Goal: Task Accomplishment & Management: Complete application form

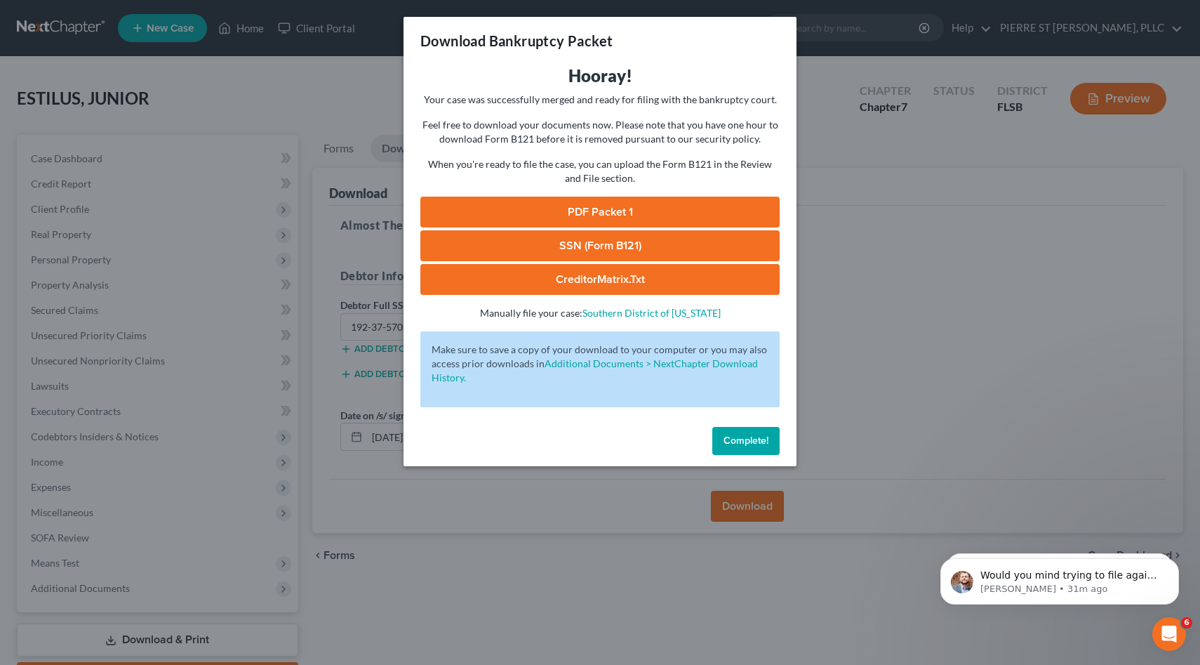
scroll to position [1502, 0]
click at [733, 436] on span "Complete!" at bounding box center [745, 440] width 45 height 12
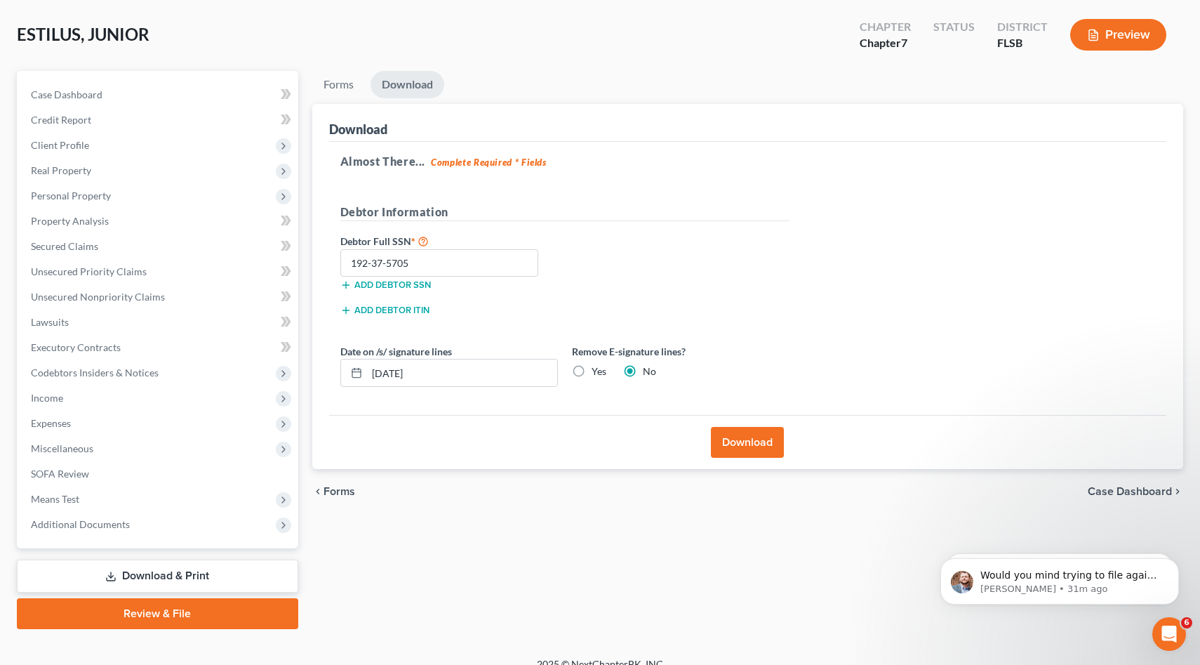
scroll to position [80, 0]
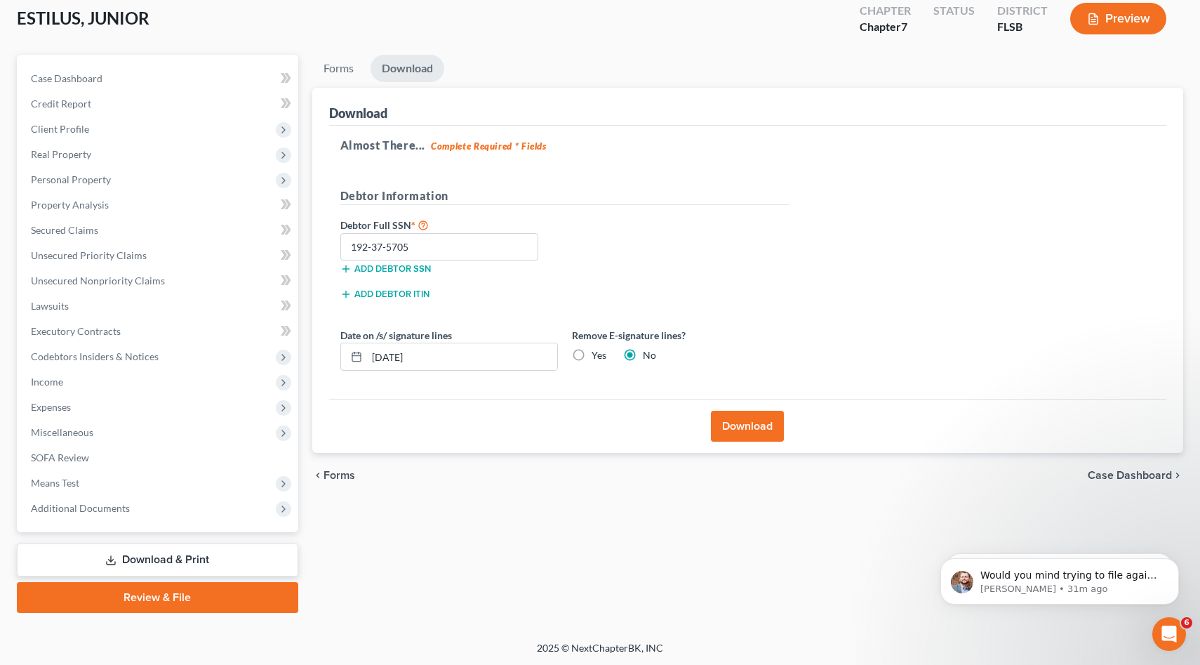
click at [155, 595] on link "Review & File" at bounding box center [157, 597] width 281 height 31
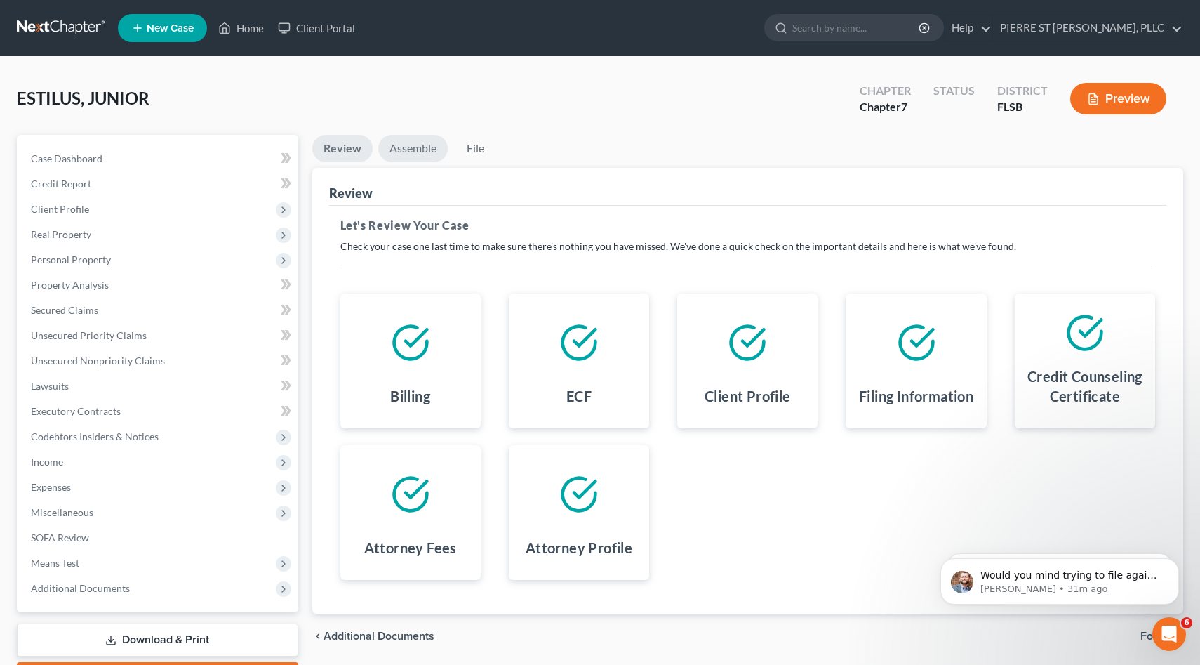
click at [422, 143] on link "Assemble" at bounding box center [412, 148] width 69 height 27
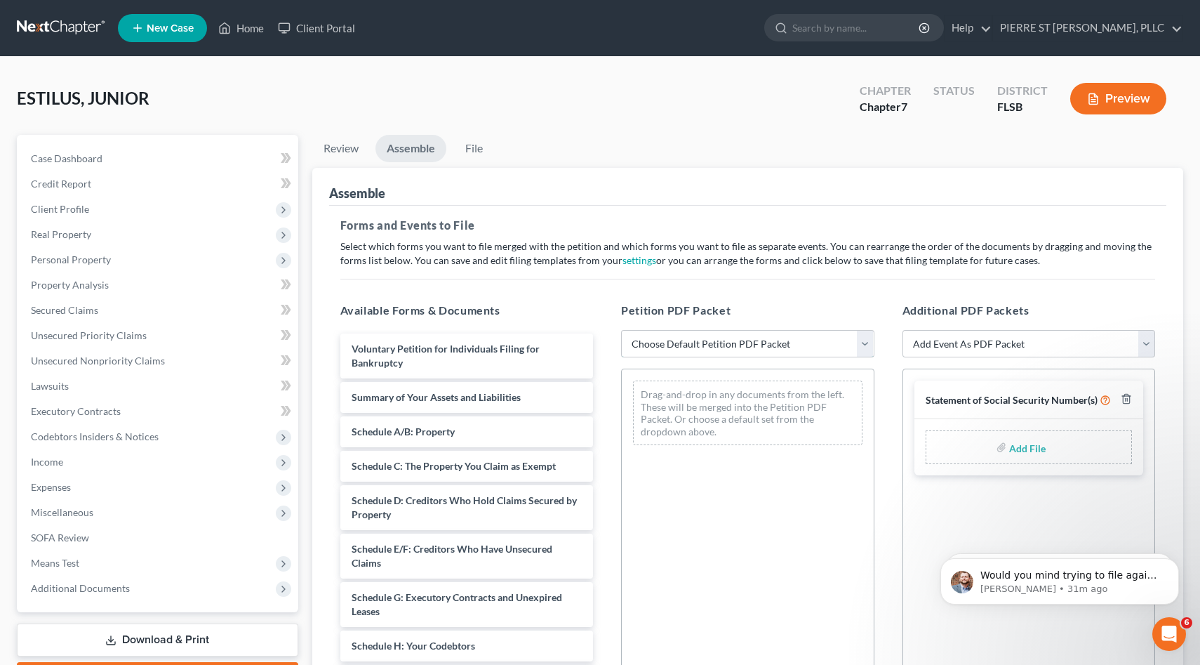
click at [786, 340] on select "Choose Default Petition PDF Packet Emergency Filing (Voluntary Petition and Cre…" at bounding box center [747, 344] width 253 height 28
select select "1"
click at [621, 330] on select "Choose Default Petition PDF Packet Emergency Filing (Voluntary Petition and Cre…" at bounding box center [747, 344] width 253 height 28
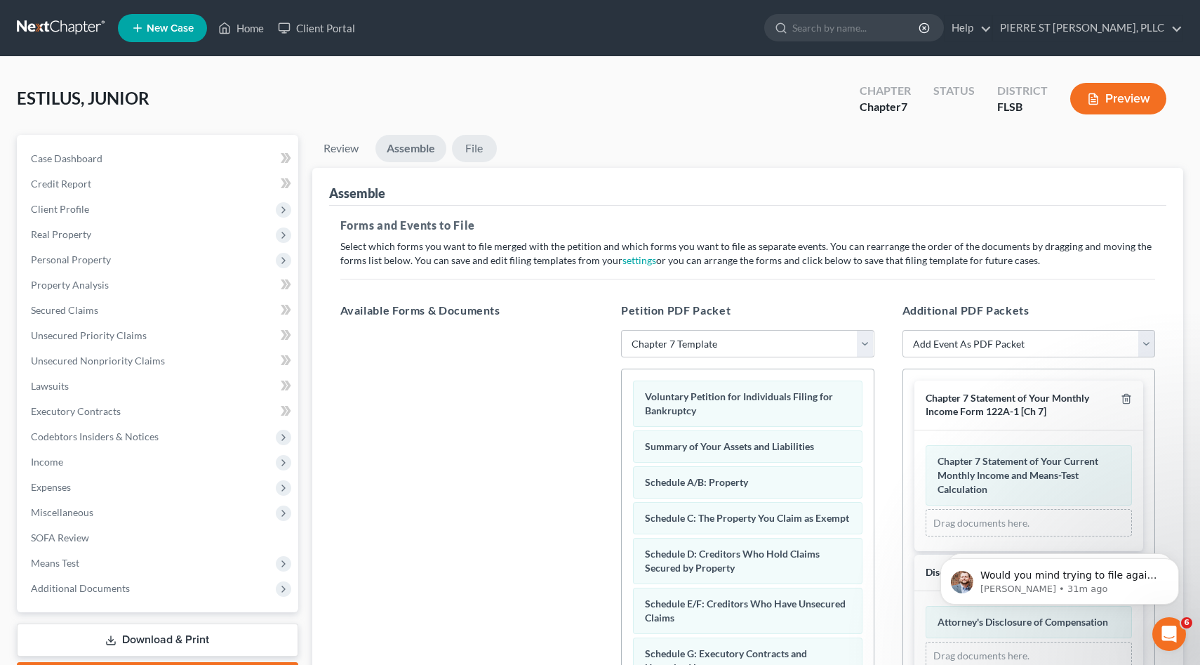
click at [472, 149] on link "File" at bounding box center [474, 148] width 45 height 27
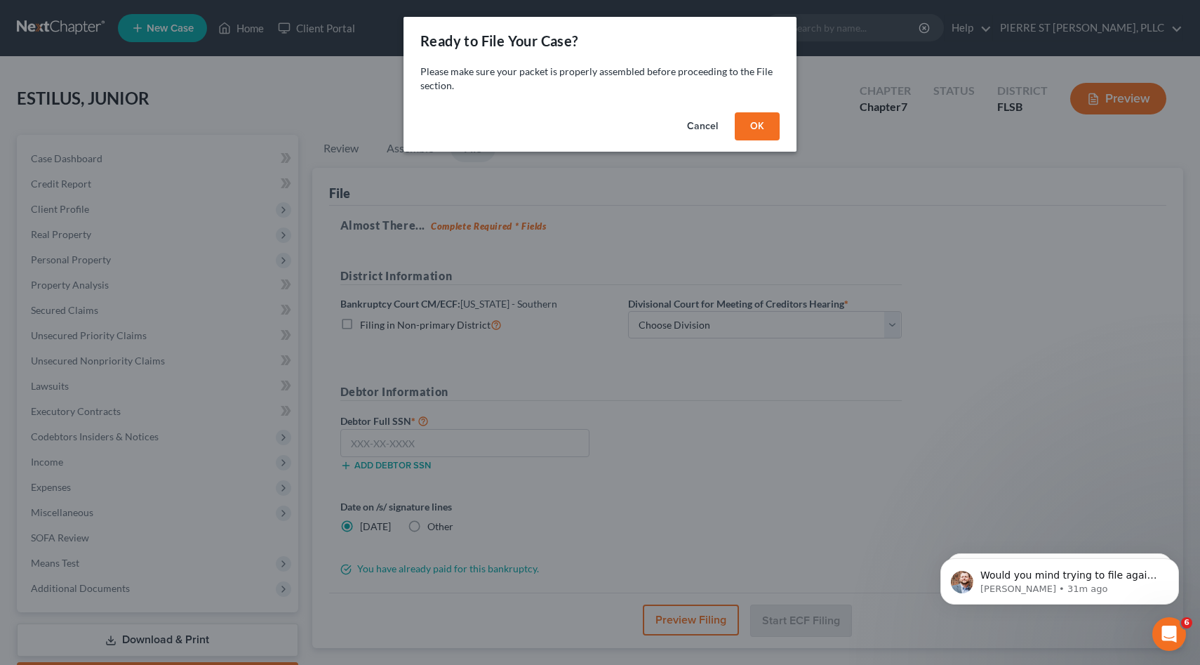
click at [756, 119] on button "OK" at bounding box center [757, 126] width 45 height 28
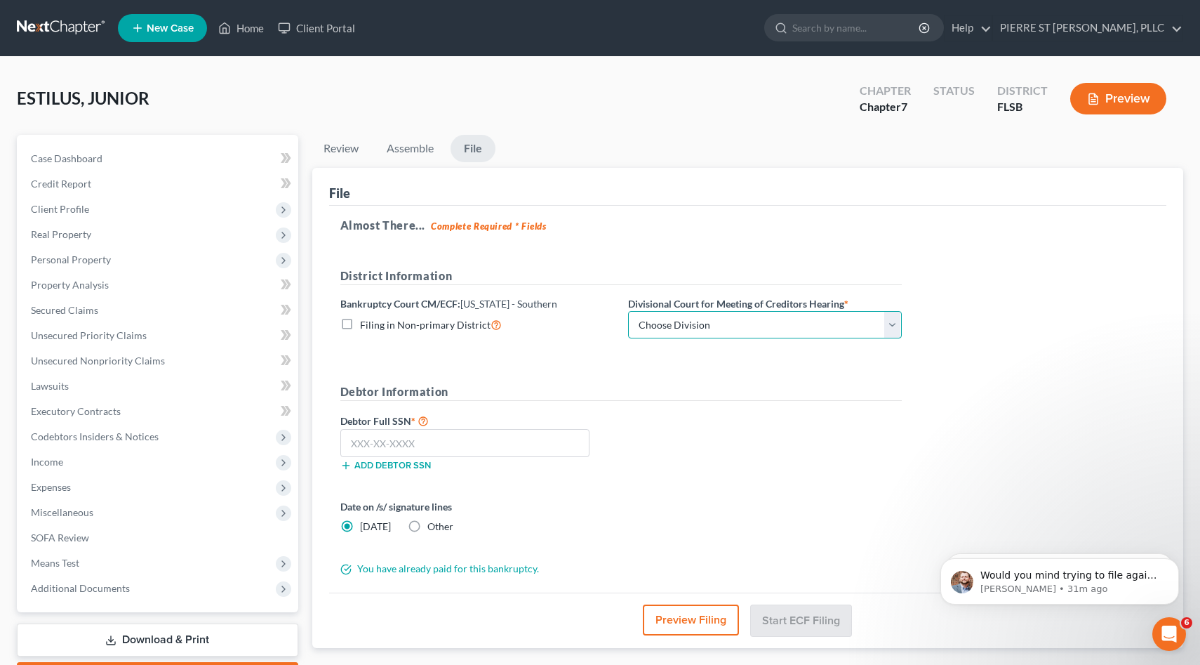
click at [782, 324] on select "Choose Division [GEOGRAPHIC_DATA] [GEOGRAPHIC_DATA] [GEOGRAPHIC_DATA]" at bounding box center [765, 325] width 274 height 28
select select "2"
click at [628, 311] on select "Choose Division [GEOGRAPHIC_DATA] [GEOGRAPHIC_DATA] [GEOGRAPHIC_DATA]" at bounding box center [765, 325] width 274 height 28
click at [540, 448] on input "text" at bounding box center [465, 443] width 250 height 28
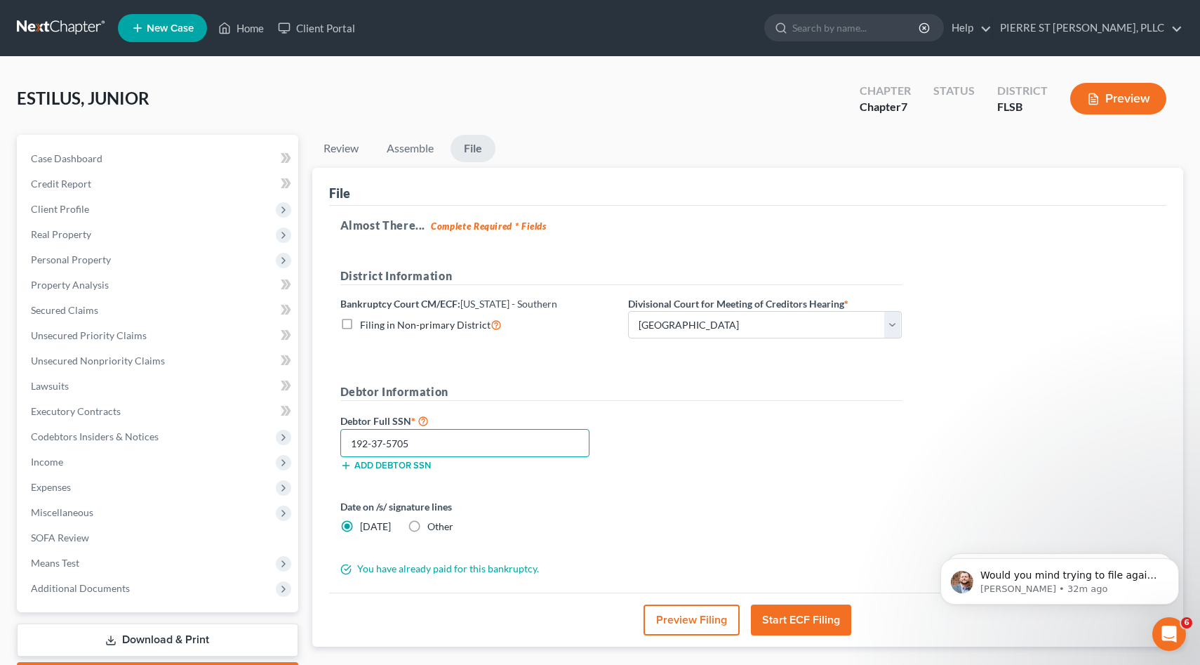
type input "192-37-5705"
click at [783, 614] on button "Start ECF Filing" at bounding box center [801, 619] width 100 height 31
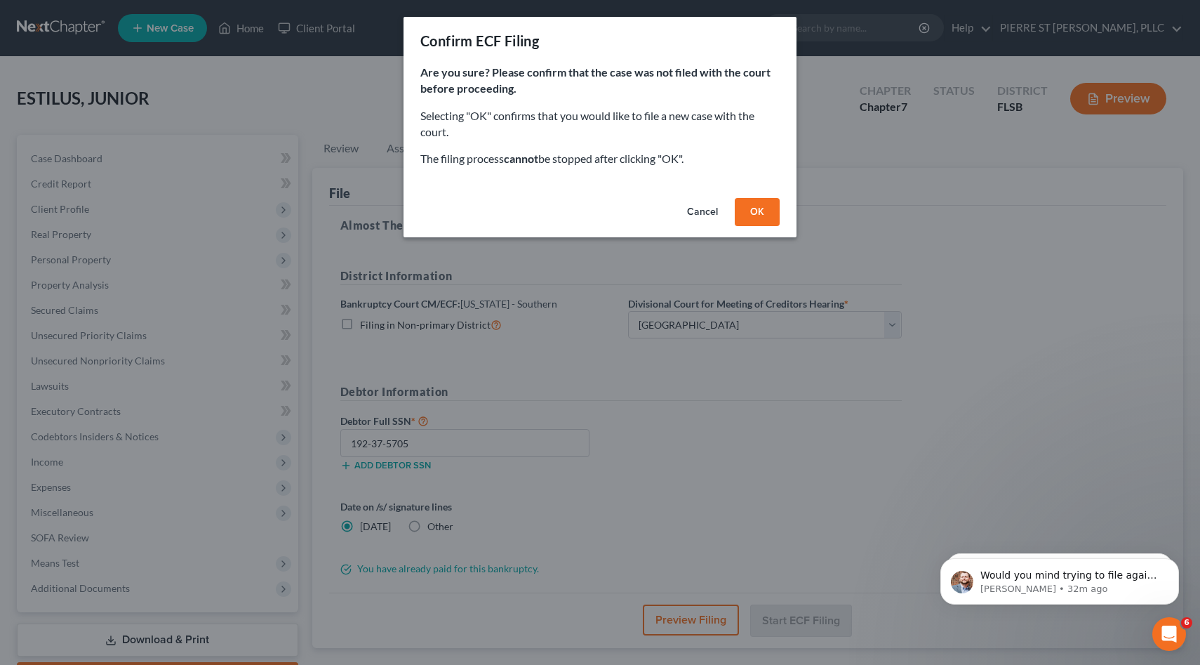
click at [752, 211] on button "OK" at bounding box center [757, 212] width 45 height 28
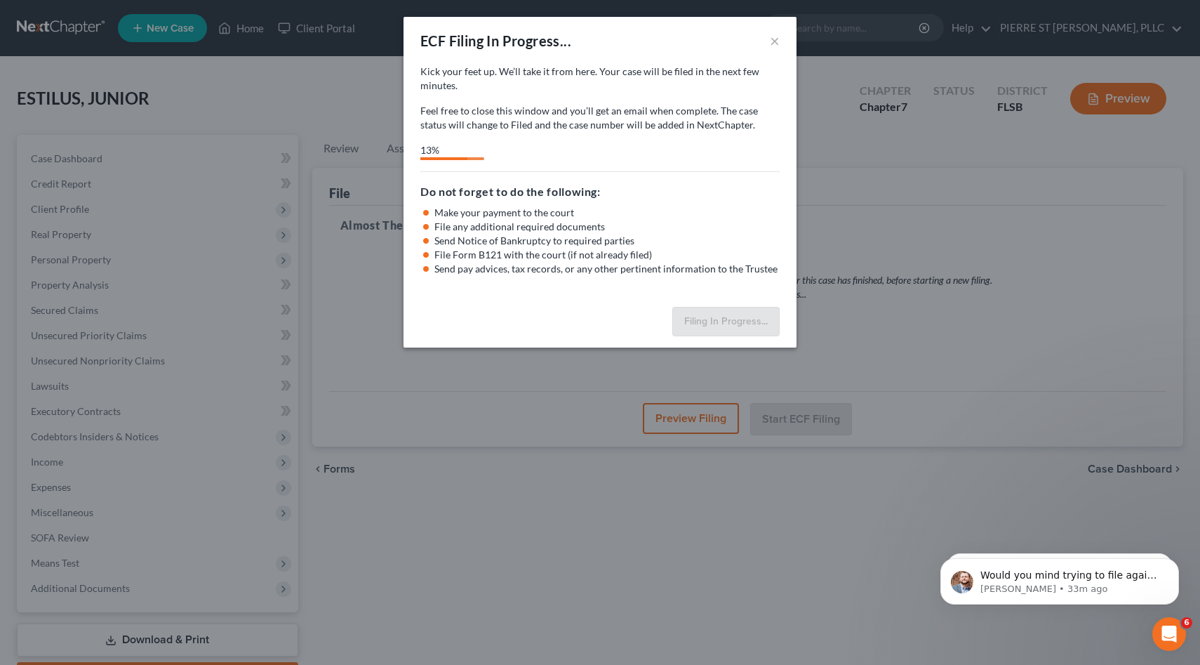
select select "2"
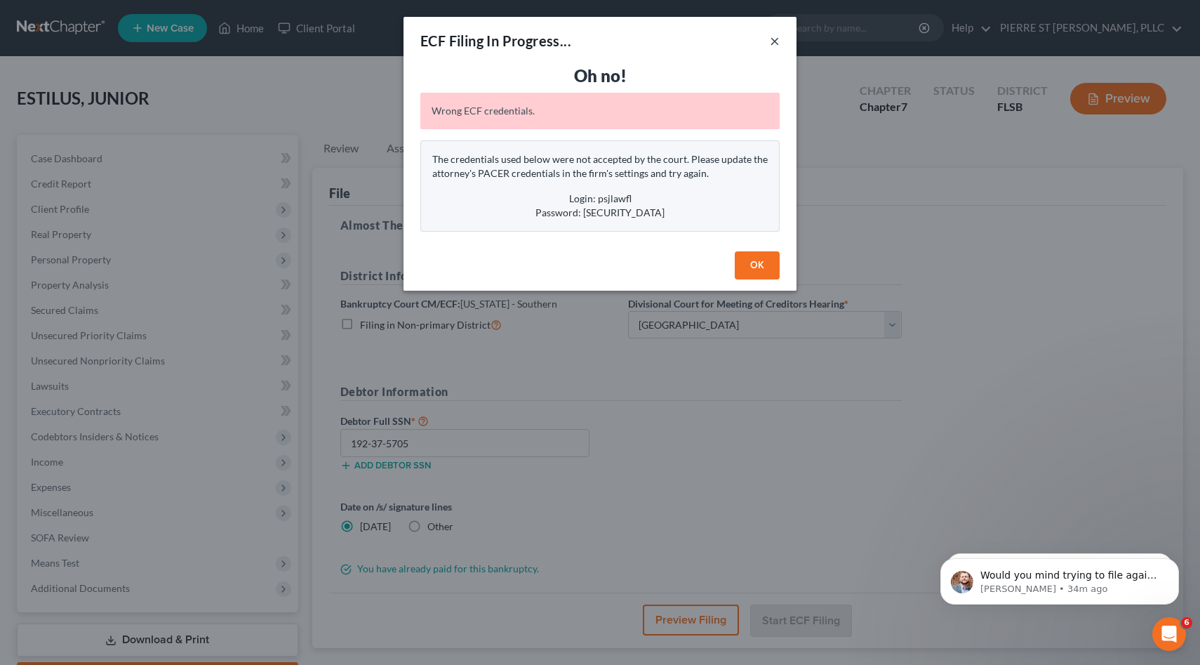
click at [775, 40] on button "×" at bounding box center [775, 40] width 10 height 17
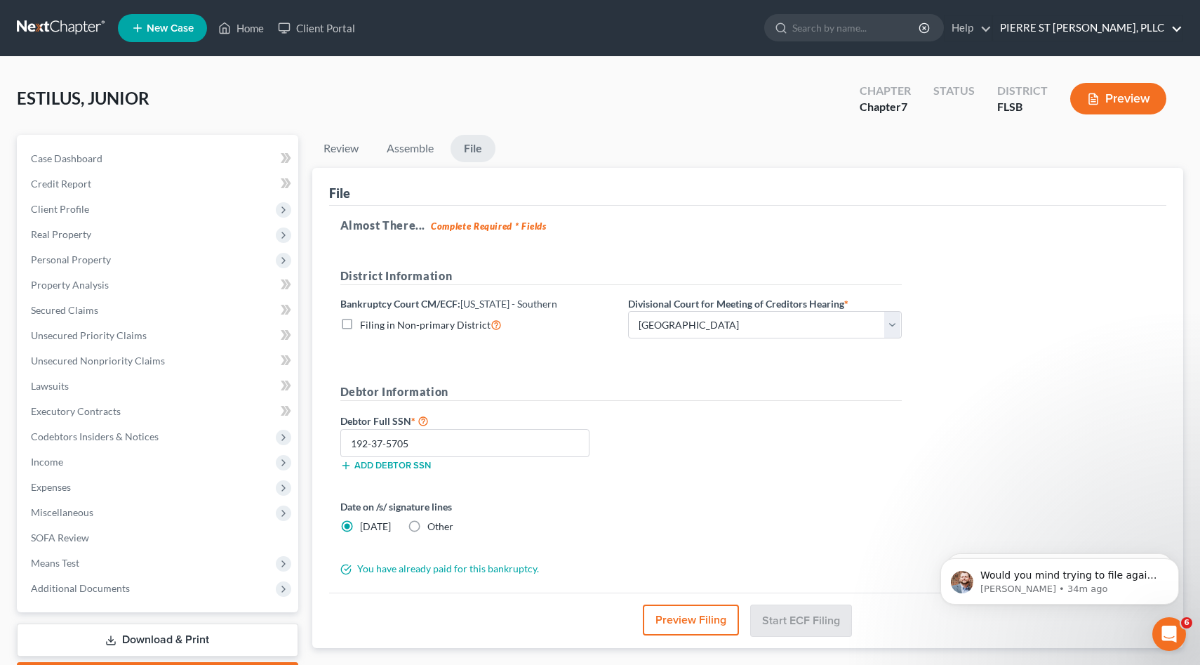
click at [1181, 27] on link "PIERRE ST [PERSON_NAME], PLLC" at bounding box center [1087, 27] width 189 height 25
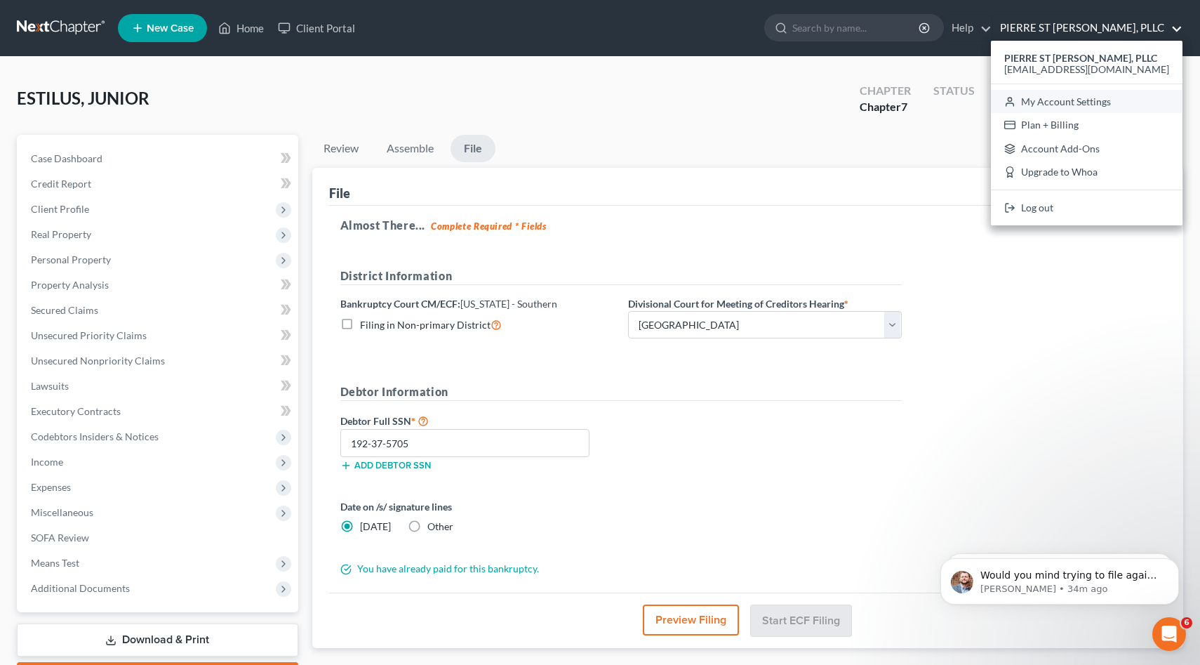
click at [1118, 100] on link "My Account Settings" at bounding box center [1087, 102] width 192 height 24
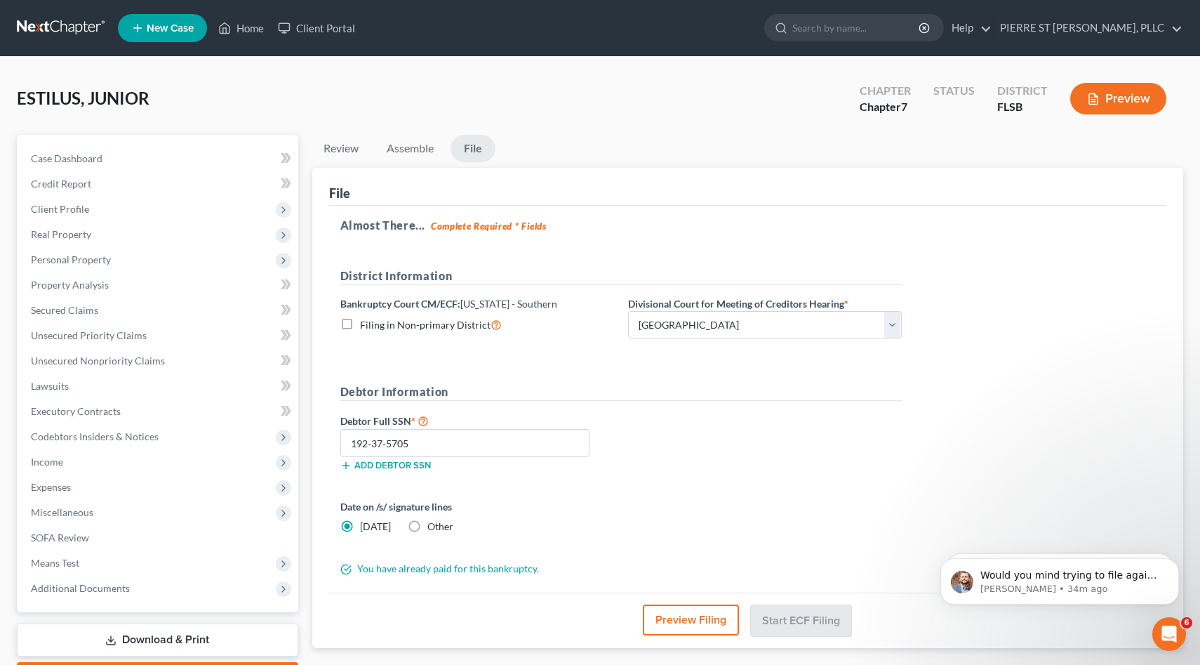
select select "17"
select select "24"
select select "9"
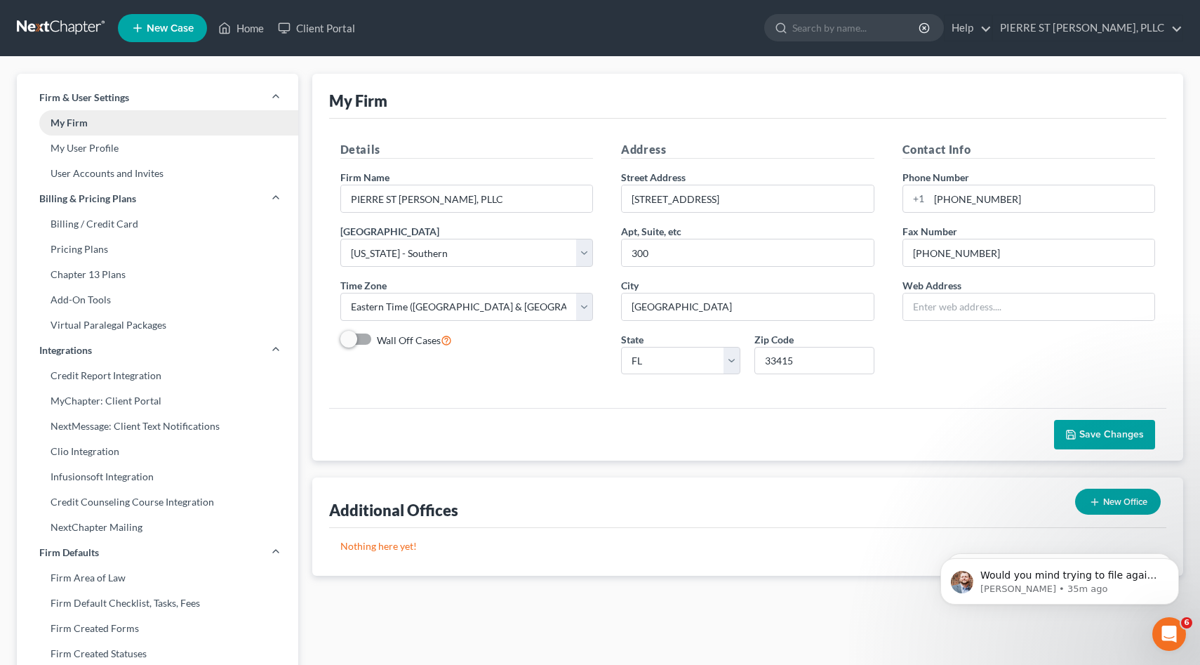
click at [88, 119] on link "My Firm" at bounding box center [157, 122] width 281 height 25
click at [80, 125] on link "My Firm" at bounding box center [157, 122] width 281 height 25
click at [108, 95] on span "Firm & User Settings" at bounding box center [84, 98] width 90 height 14
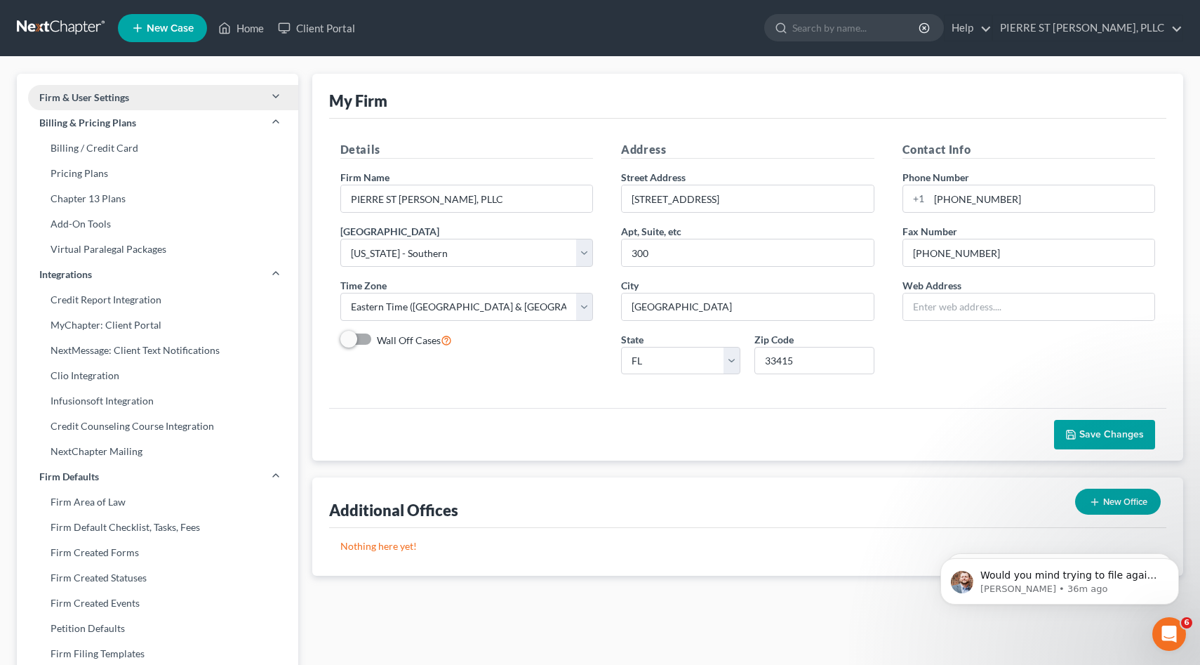
click at [276, 96] on icon at bounding box center [275, 96] width 11 height 11
click at [1168, 633] on icon "Open Intercom Messenger" at bounding box center [1167, 631] width 10 height 11
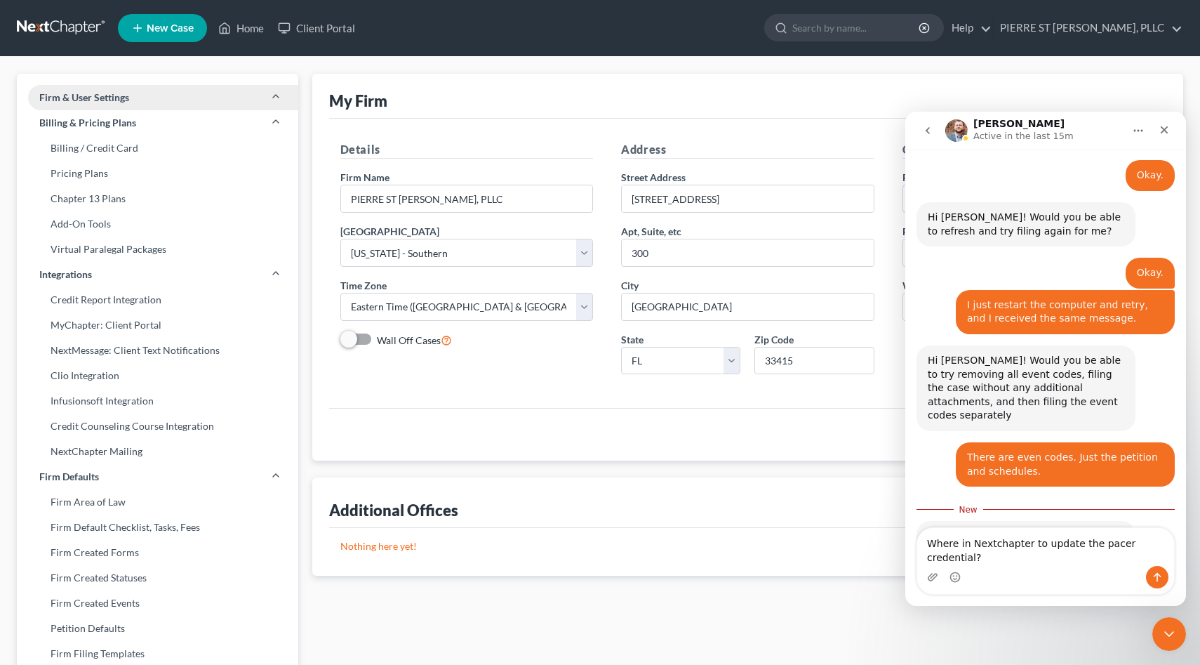
scroll to position [1540, 0]
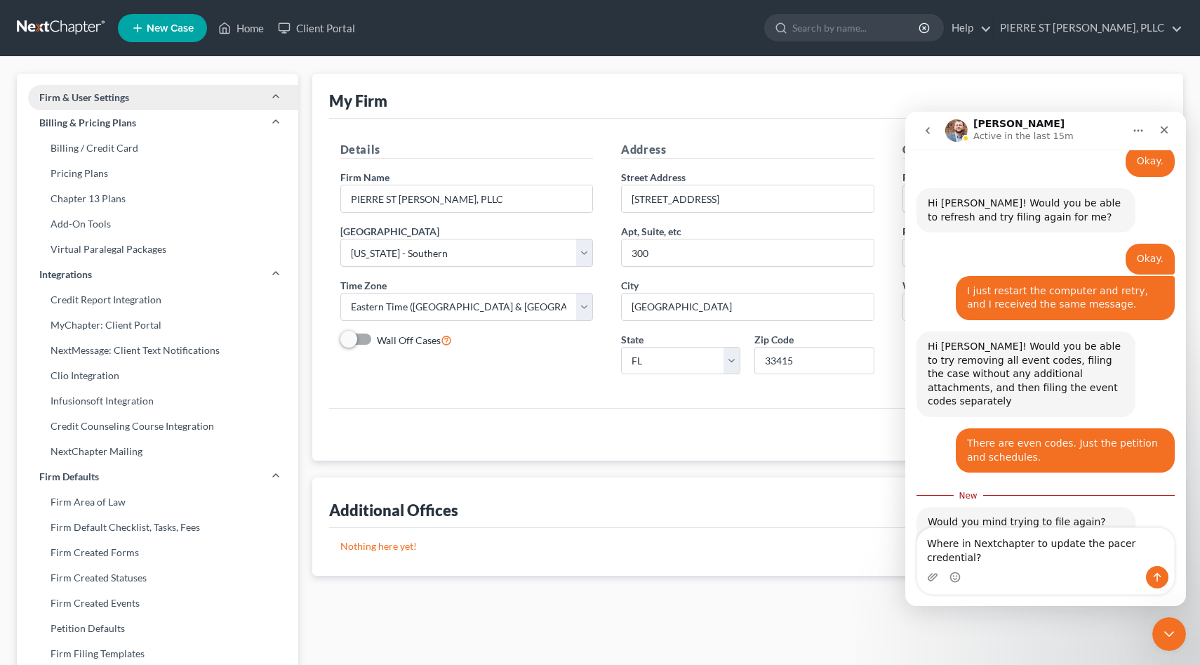
type textarea "Where in Nextchapter to update the pacer credential?"
click at [1156, 571] on icon "Send a message…" at bounding box center [1156, 576] width 11 height 11
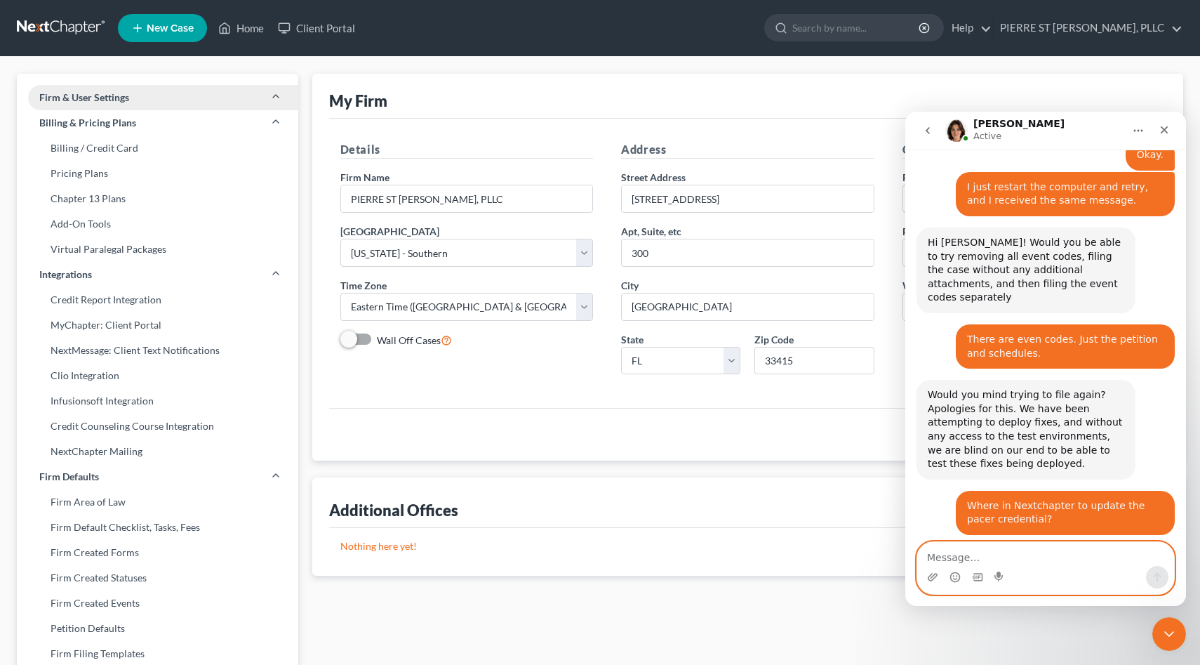
scroll to position [1645, 0]
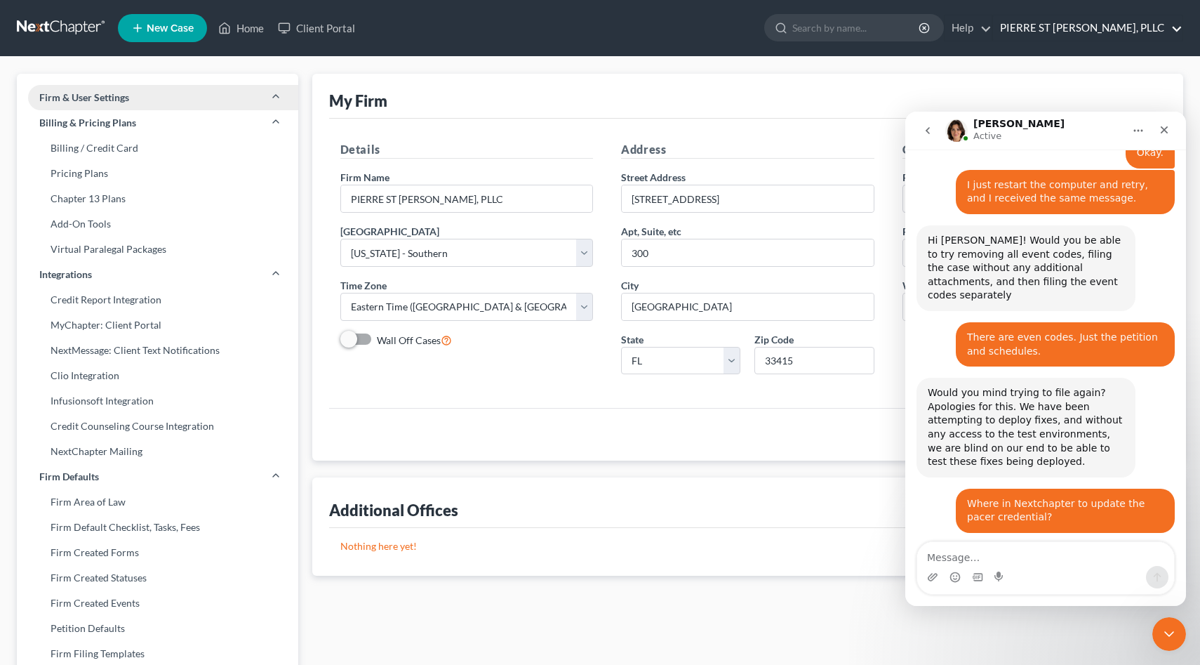
click at [1179, 33] on link "PIERRE ST [PERSON_NAME], PLLC" at bounding box center [1087, 27] width 189 height 25
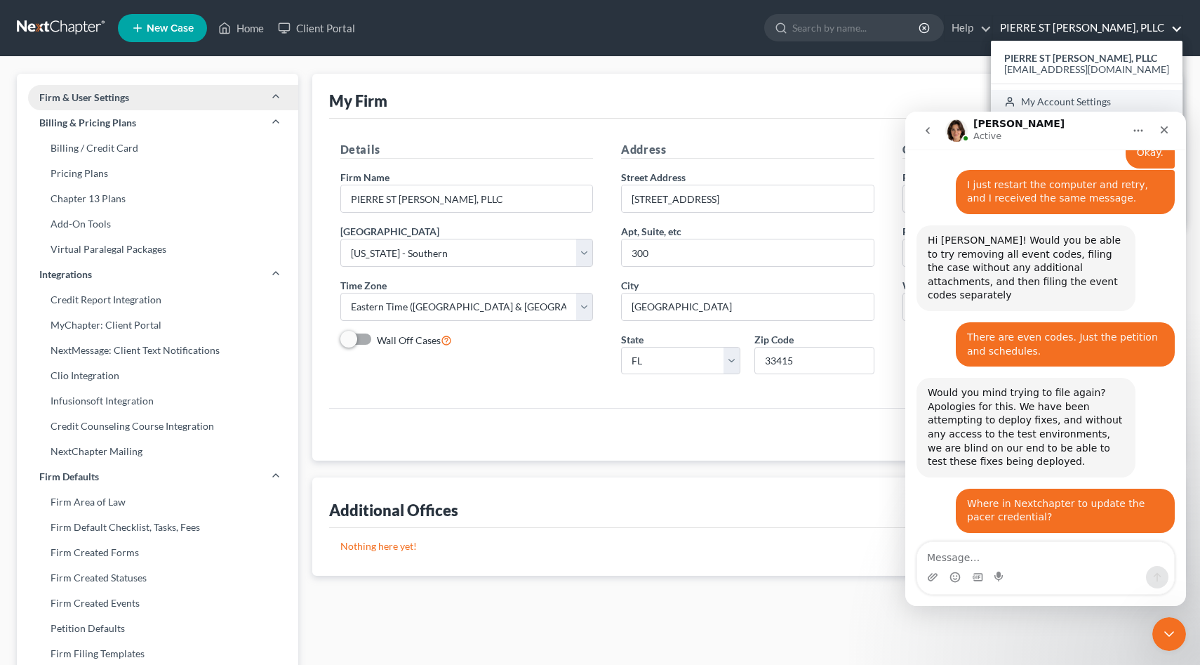
click at [1127, 100] on link "My Account Settings" at bounding box center [1087, 102] width 192 height 24
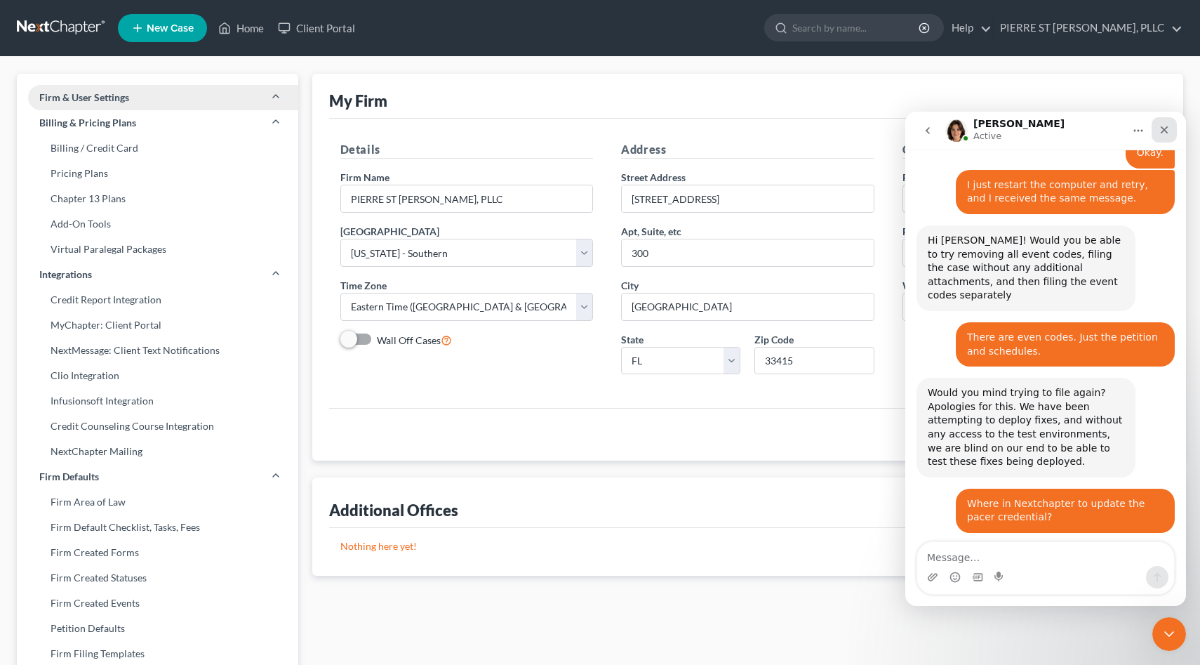
click at [1164, 128] on icon "Close" at bounding box center [1164, 129] width 11 height 11
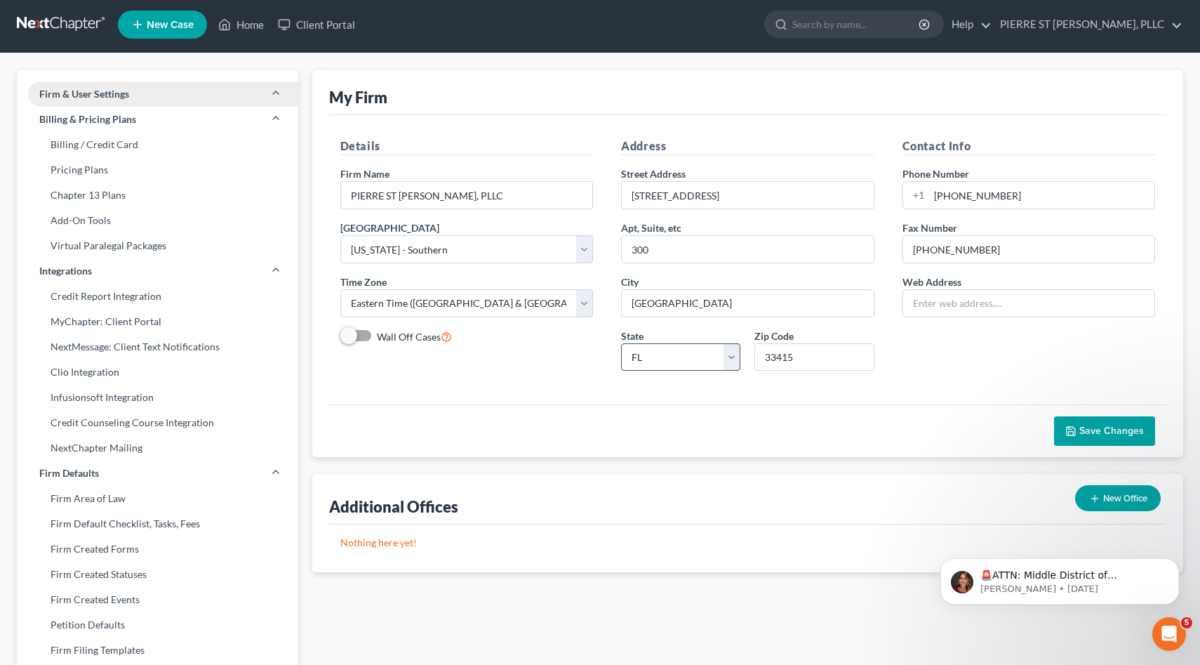
scroll to position [0, 0]
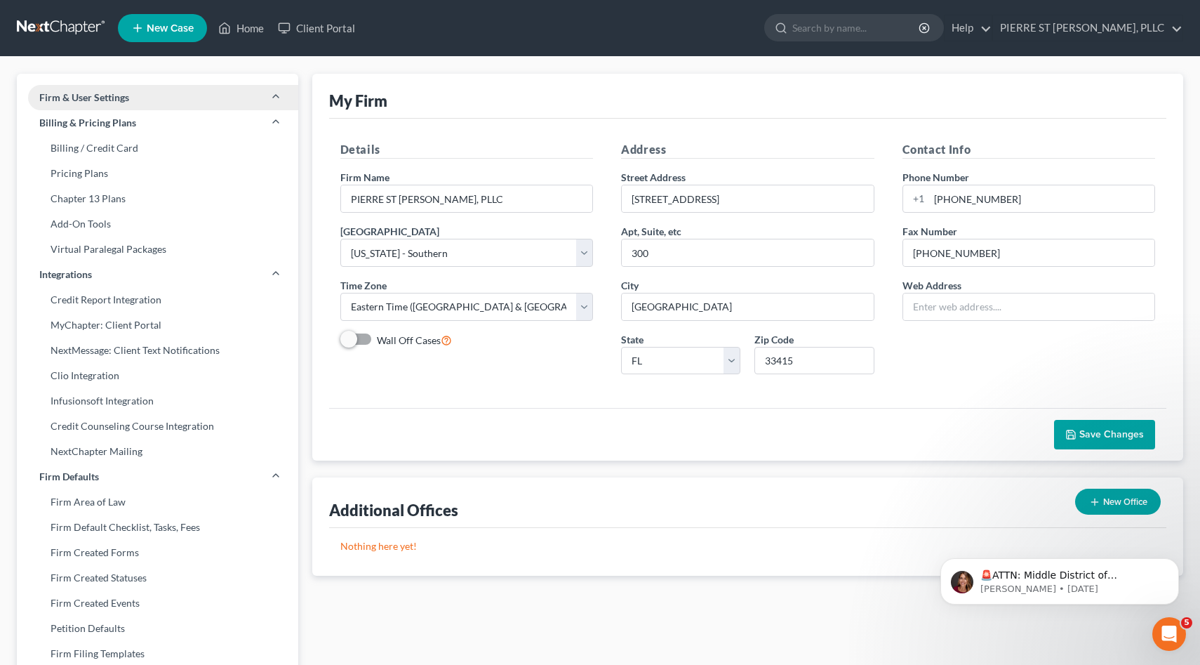
click at [113, 99] on span "Firm & User Settings" at bounding box center [84, 98] width 90 height 14
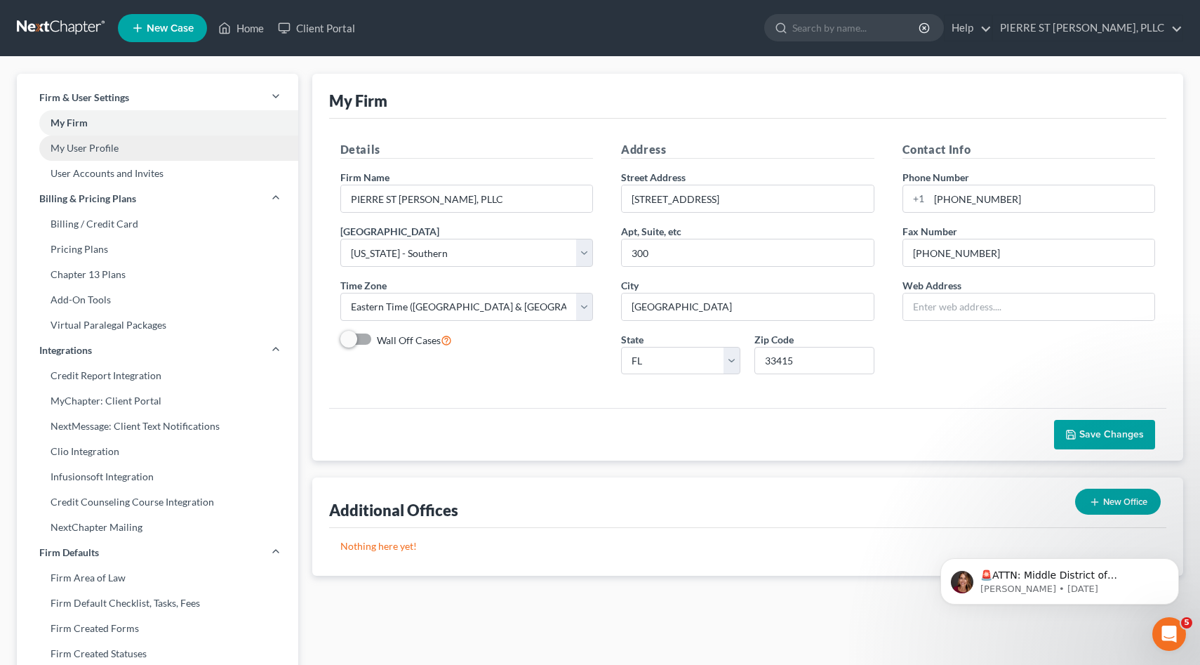
click at [87, 149] on link "My User Profile" at bounding box center [157, 147] width 281 height 25
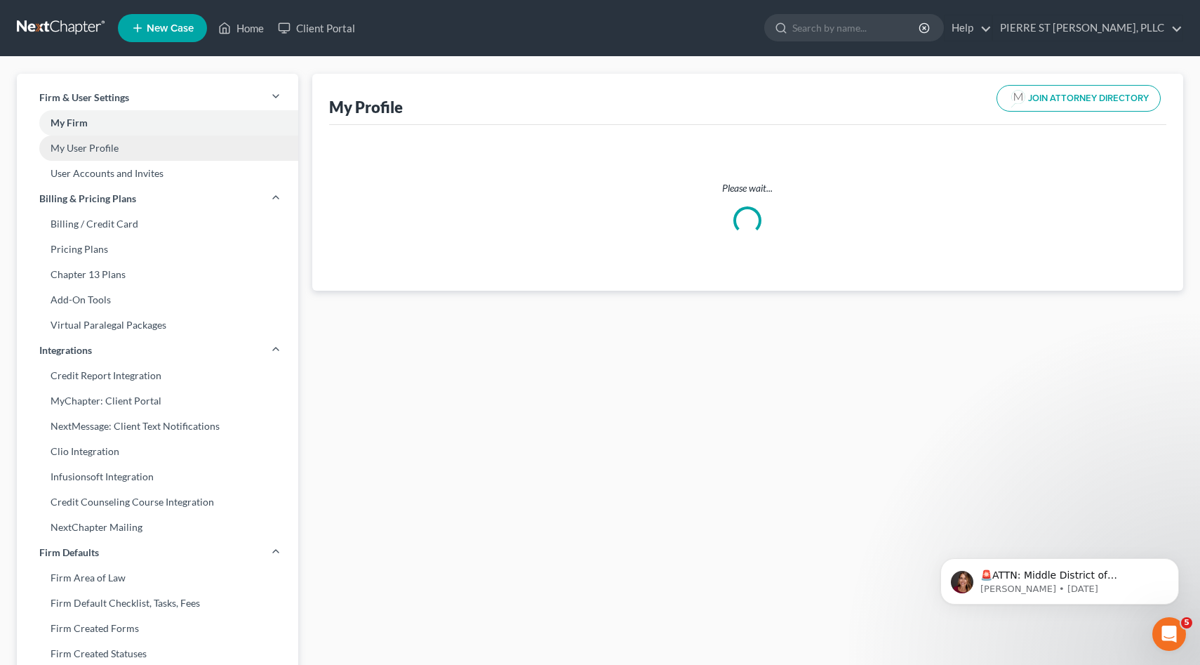
select select "9"
select select "17"
select select "attorney"
select select "1"
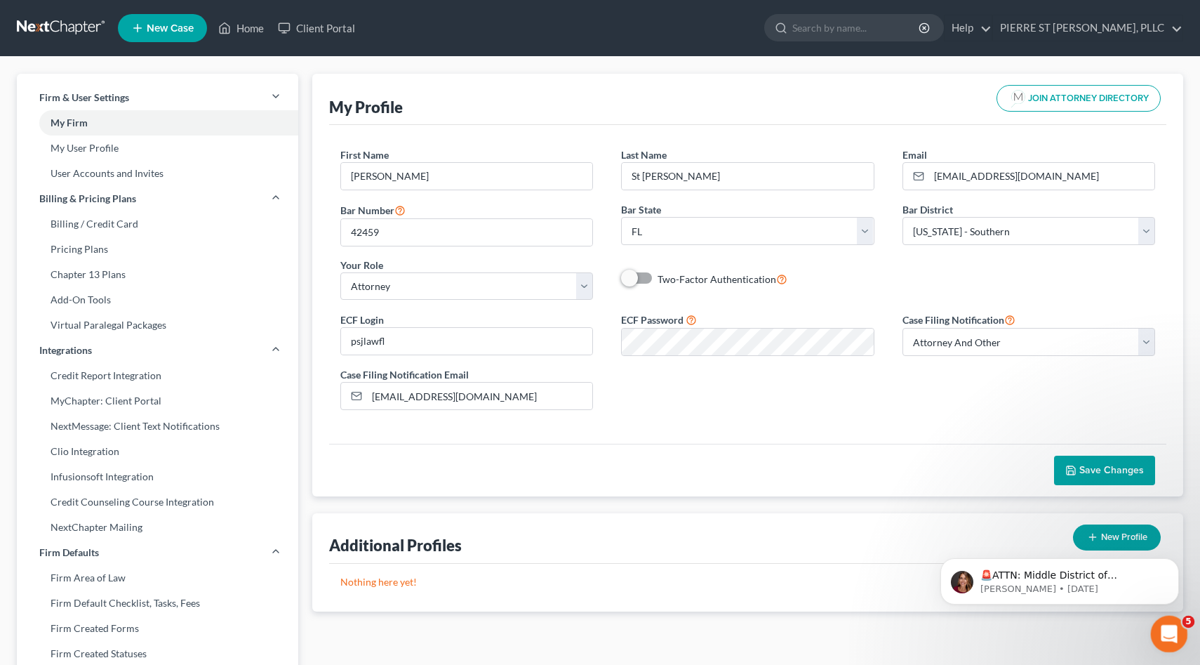
click at [1175, 627] on icon "Open Intercom Messenger" at bounding box center [1167, 631] width 23 height 23
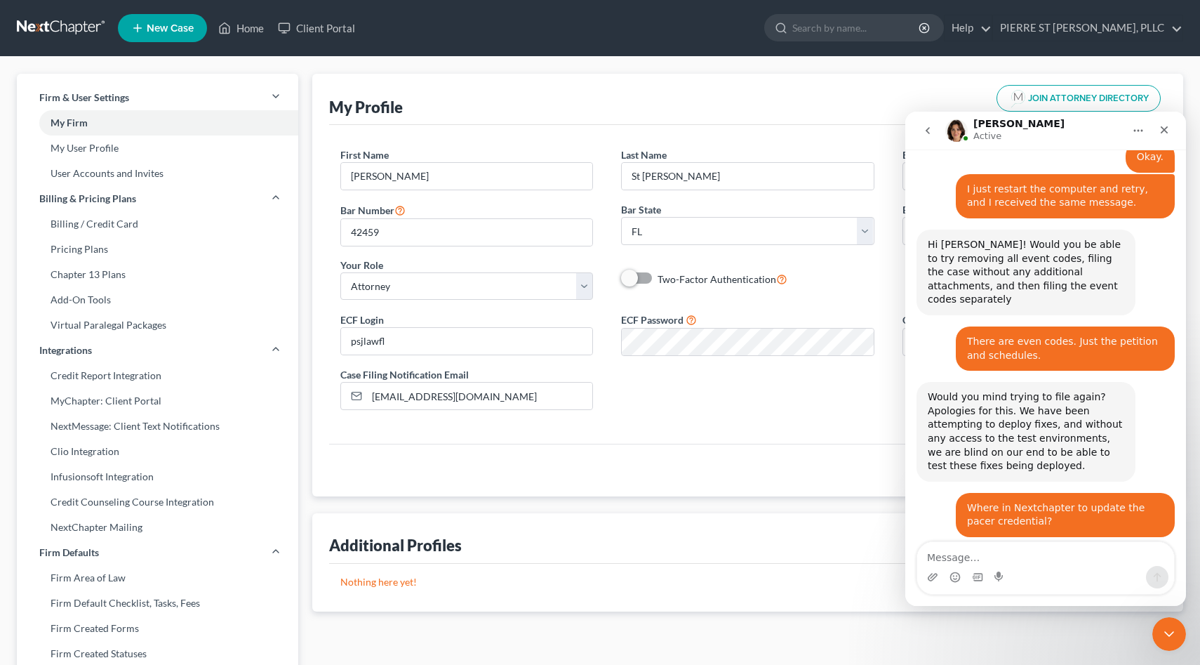
scroll to position [1645, 0]
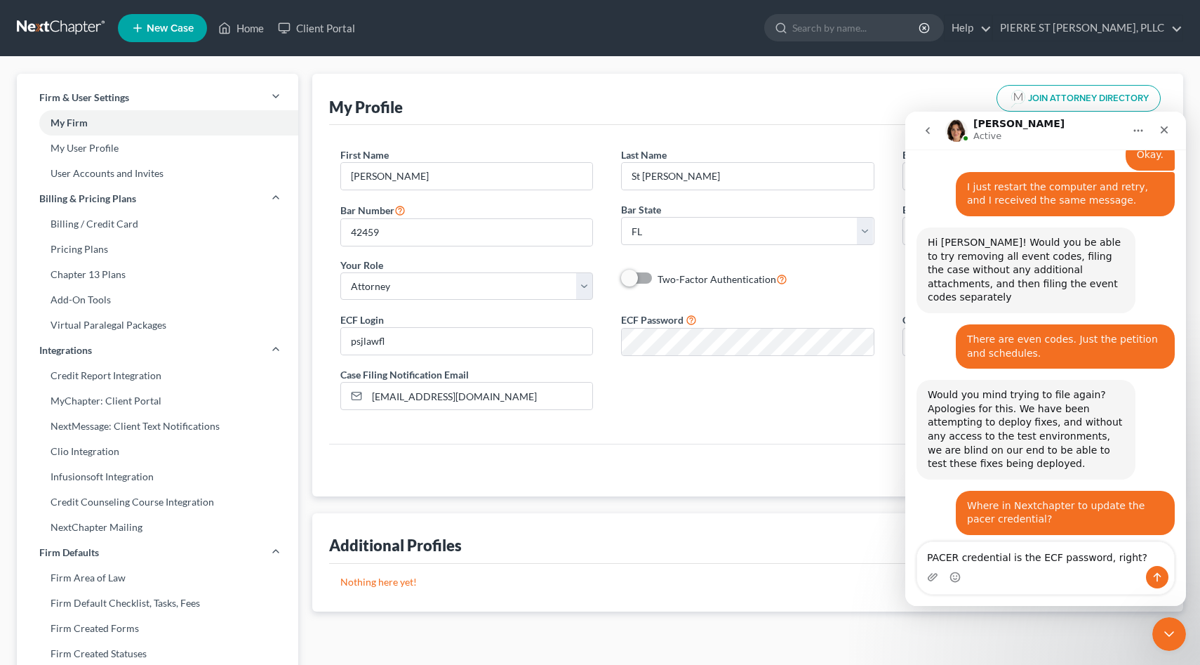
type textarea "PACER credential is the ECF password, right?"
click at [1159, 575] on icon "Send a message…" at bounding box center [1158, 577] width 8 height 9
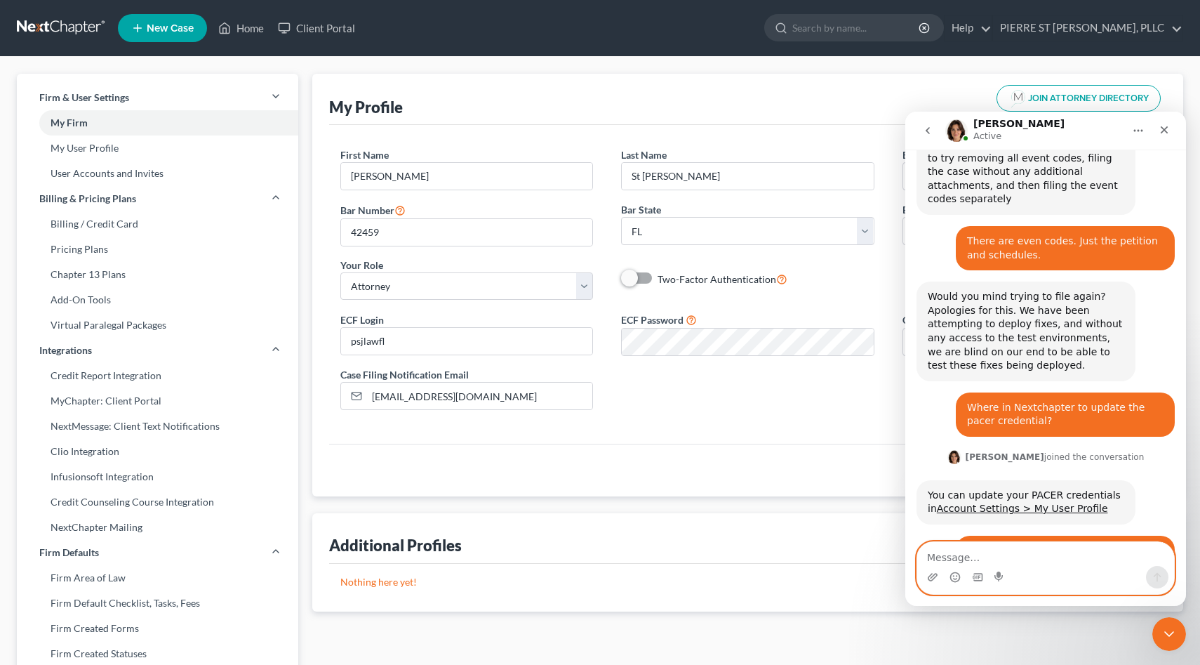
scroll to position [1743, 0]
type textarea "I updated it already, but let me try again."
click at [1161, 579] on icon "Send a message…" at bounding box center [1156, 576] width 11 height 11
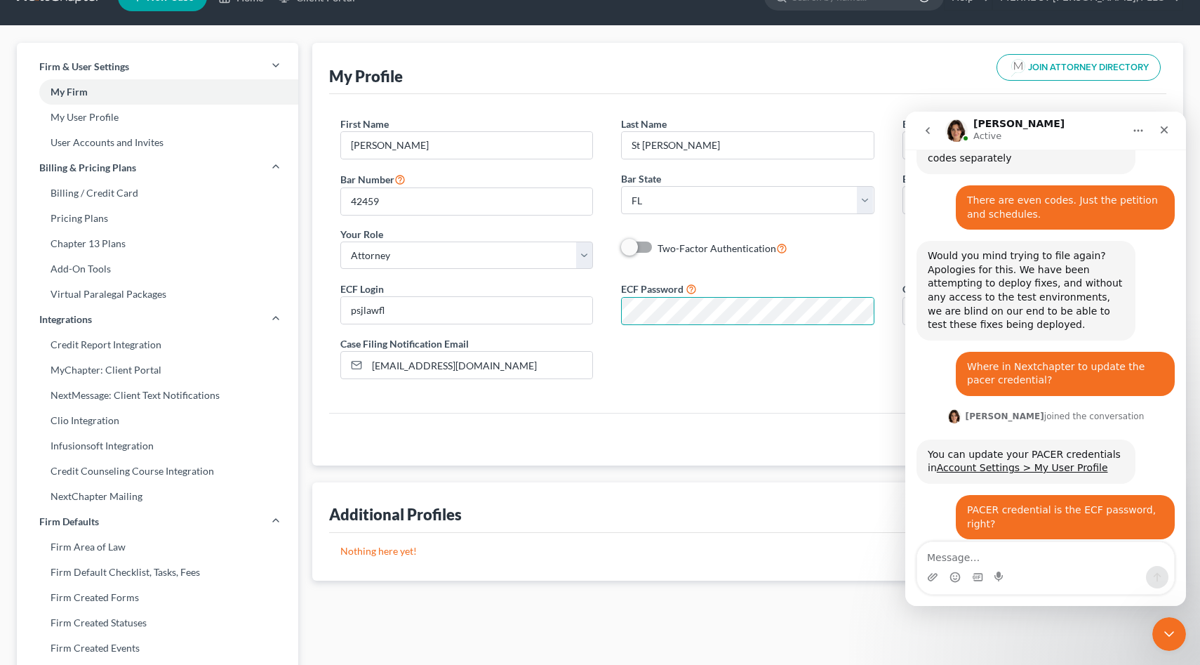
scroll to position [33, 0]
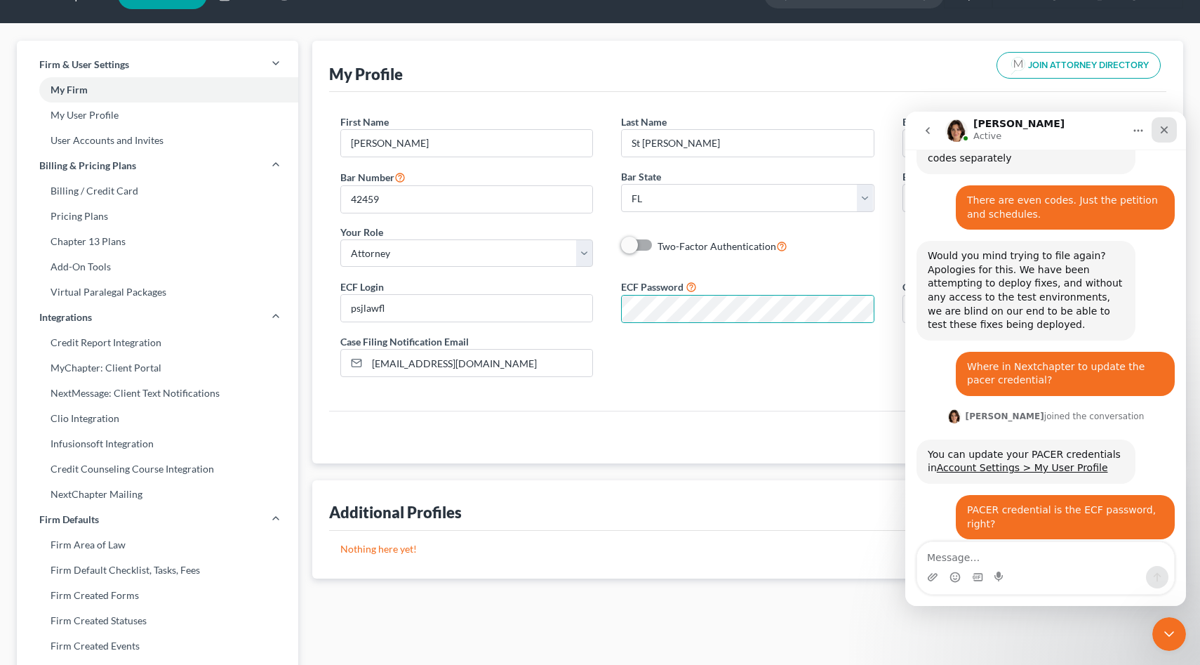
click at [1167, 127] on icon "Close" at bounding box center [1165, 130] width 8 height 8
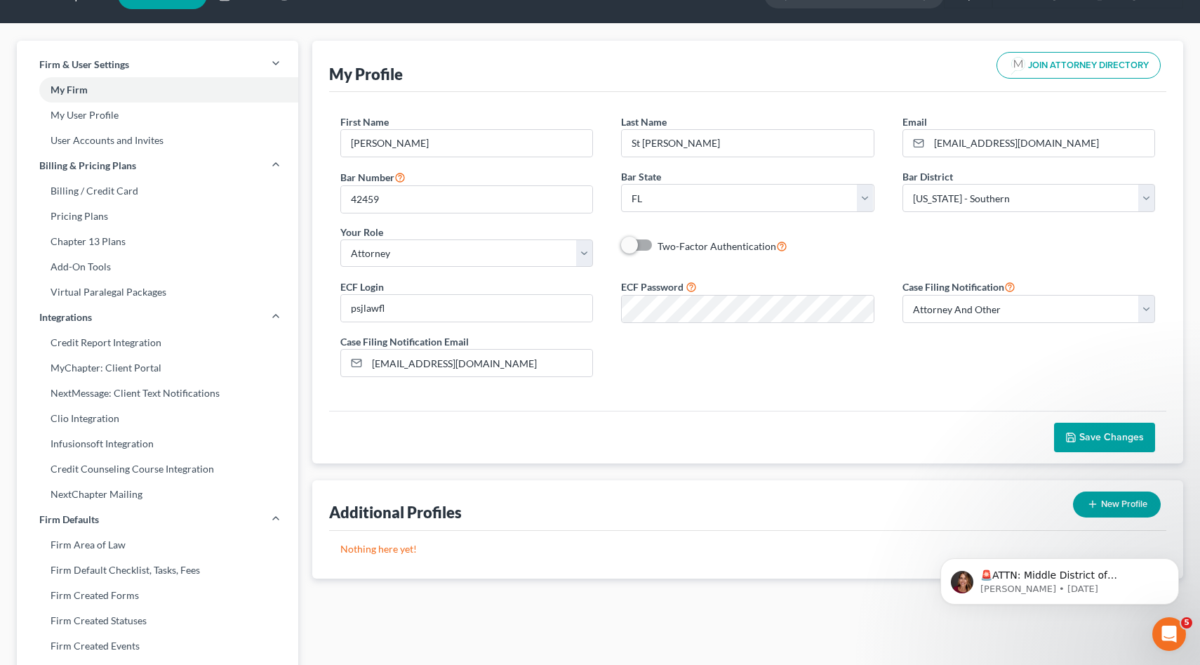
scroll to position [0, 0]
click at [1100, 433] on span "Save Changes" at bounding box center [1111, 437] width 65 height 12
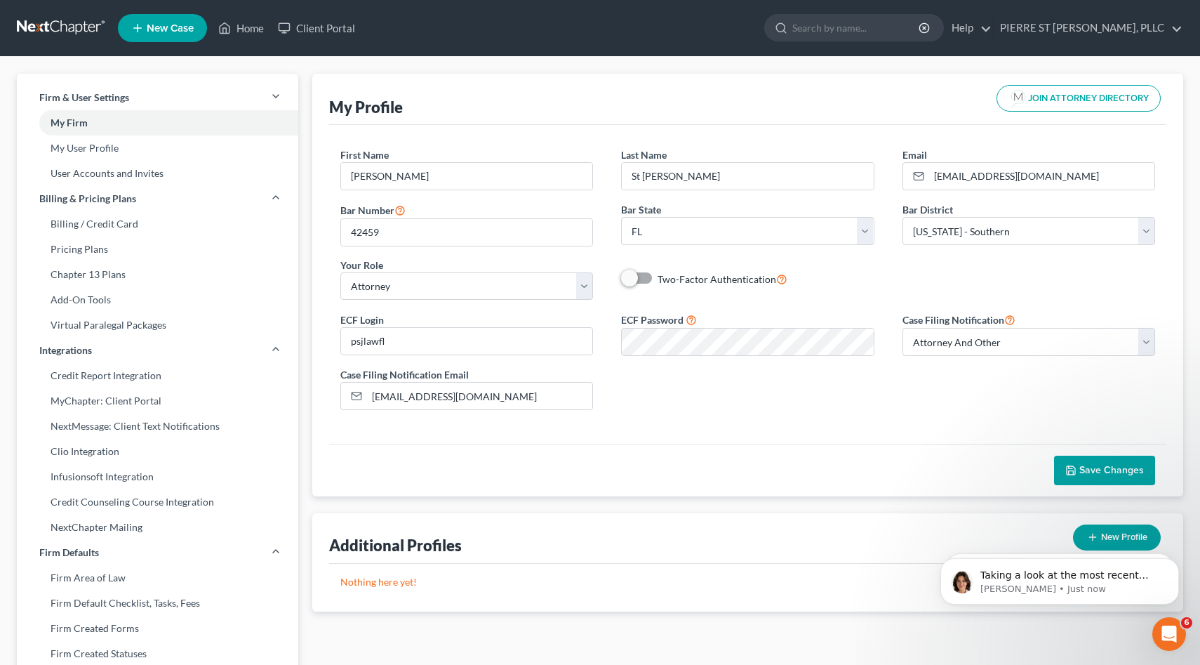
scroll to position [1841, 0]
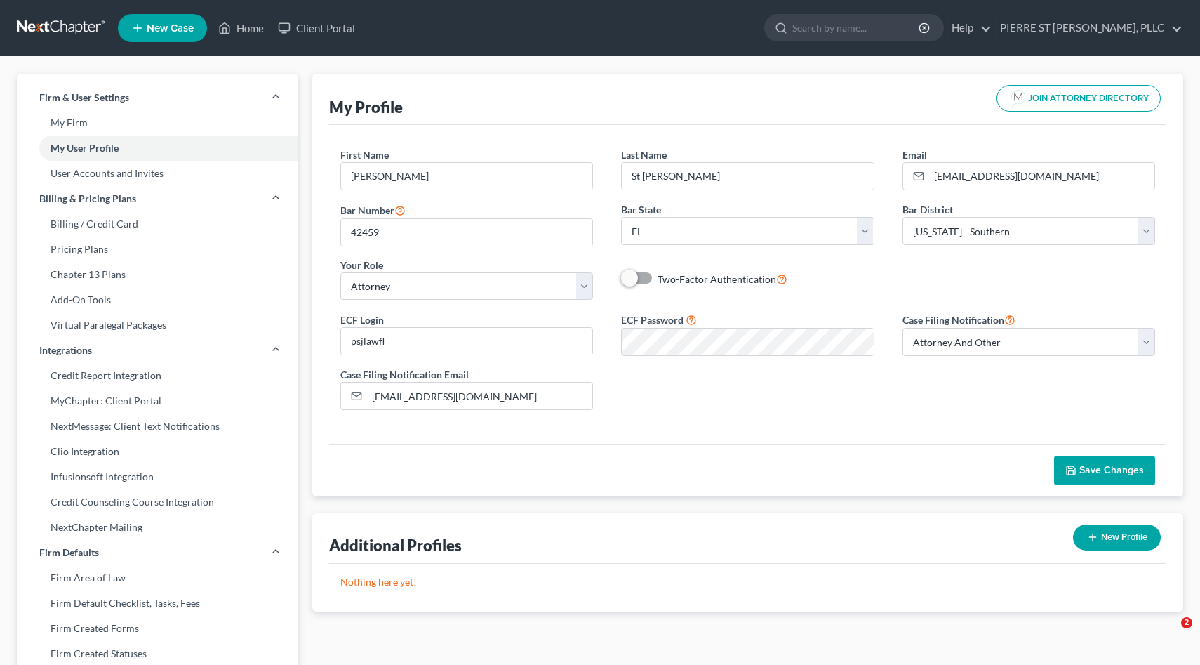
select select "9"
select select "17"
select select "attorney"
select select "1"
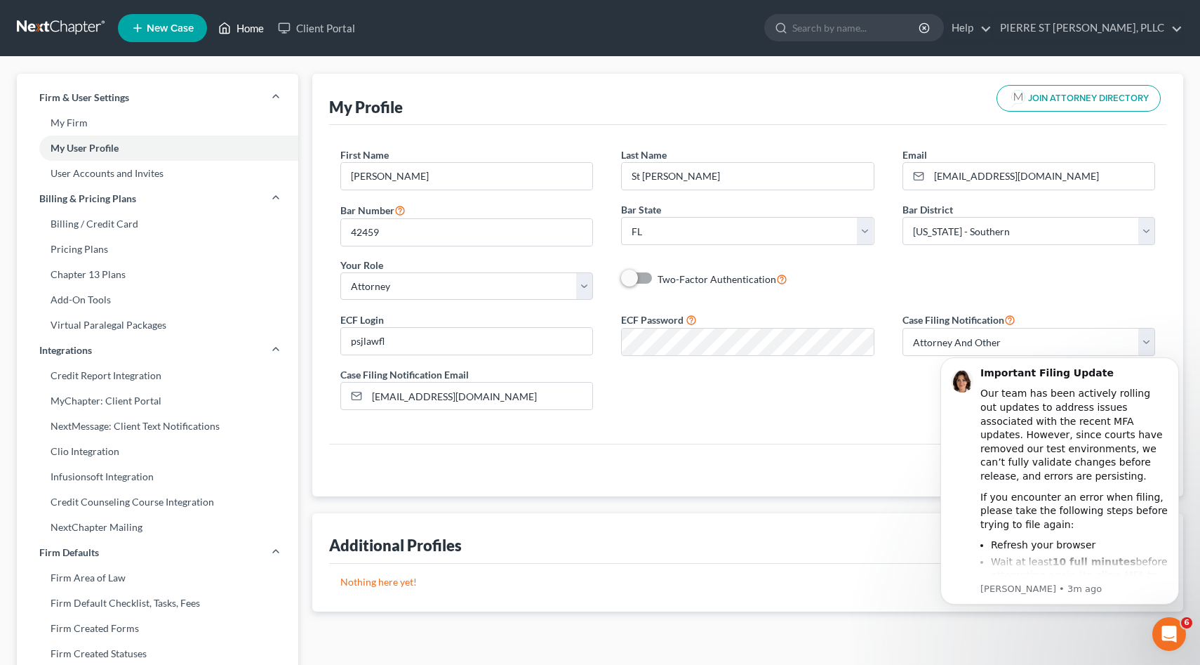
click at [246, 29] on link "Home" at bounding box center [241, 27] width 60 height 25
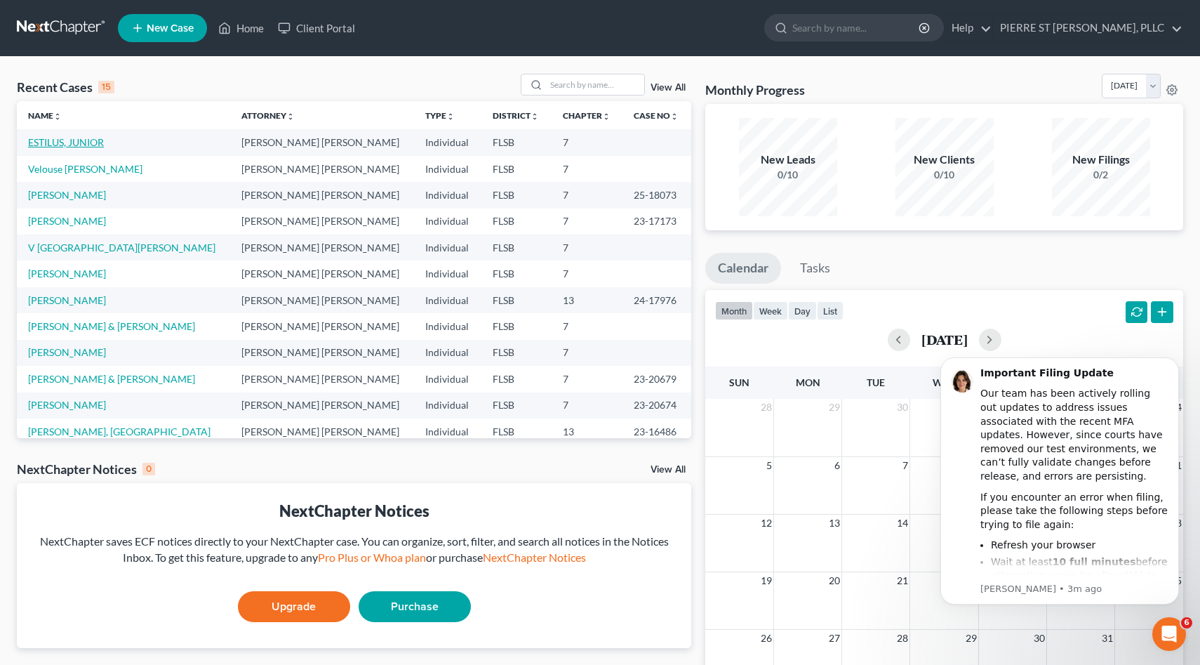
click at [47, 142] on link "ESTILUS, JUNIOR" at bounding box center [66, 142] width 76 height 12
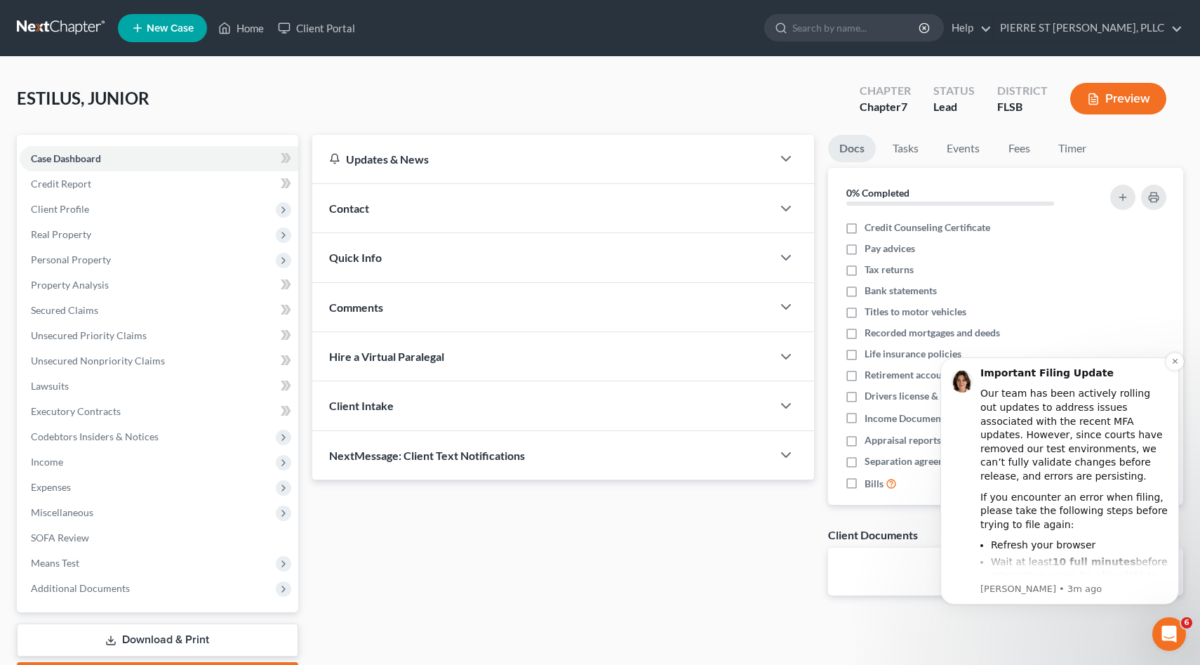
scroll to position [100, 0]
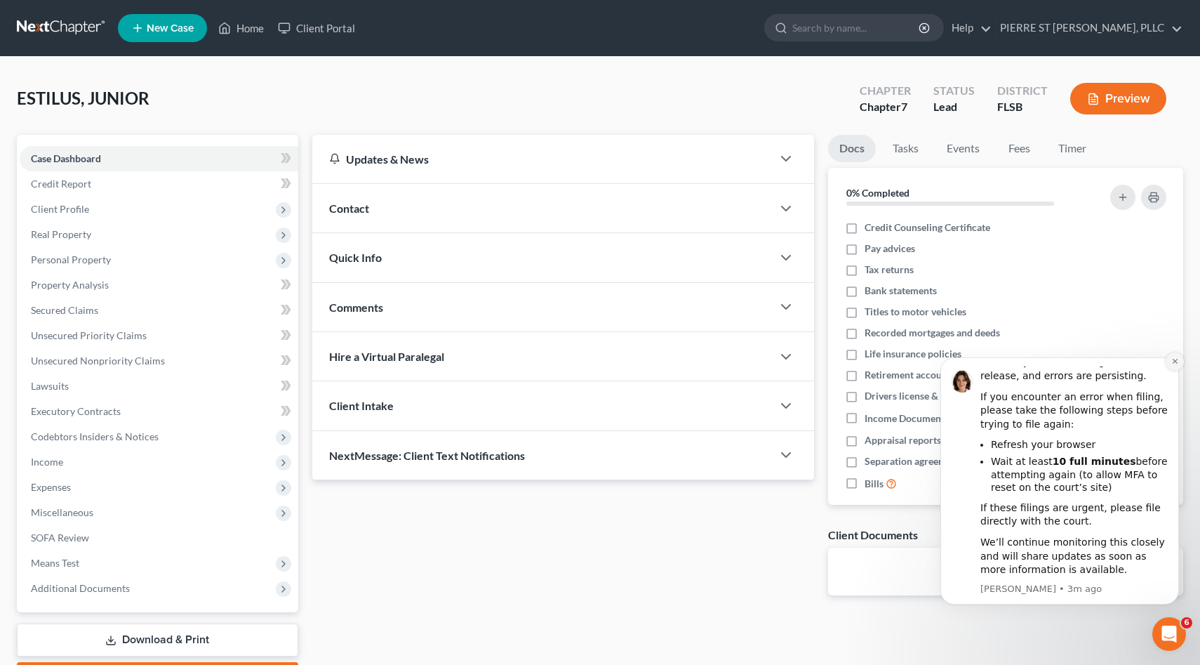
click at [1177, 361] on icon "Dismiss notification" at bounding box center [1175, 361] width 8 height 8
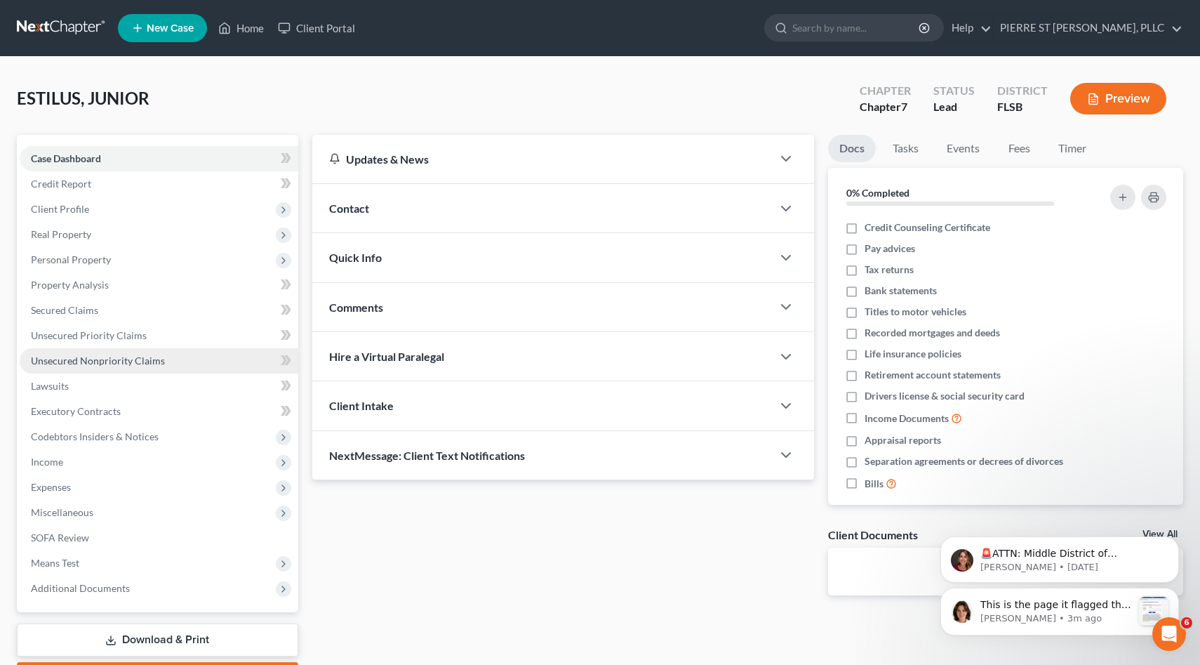
scroll to position [80, 0]
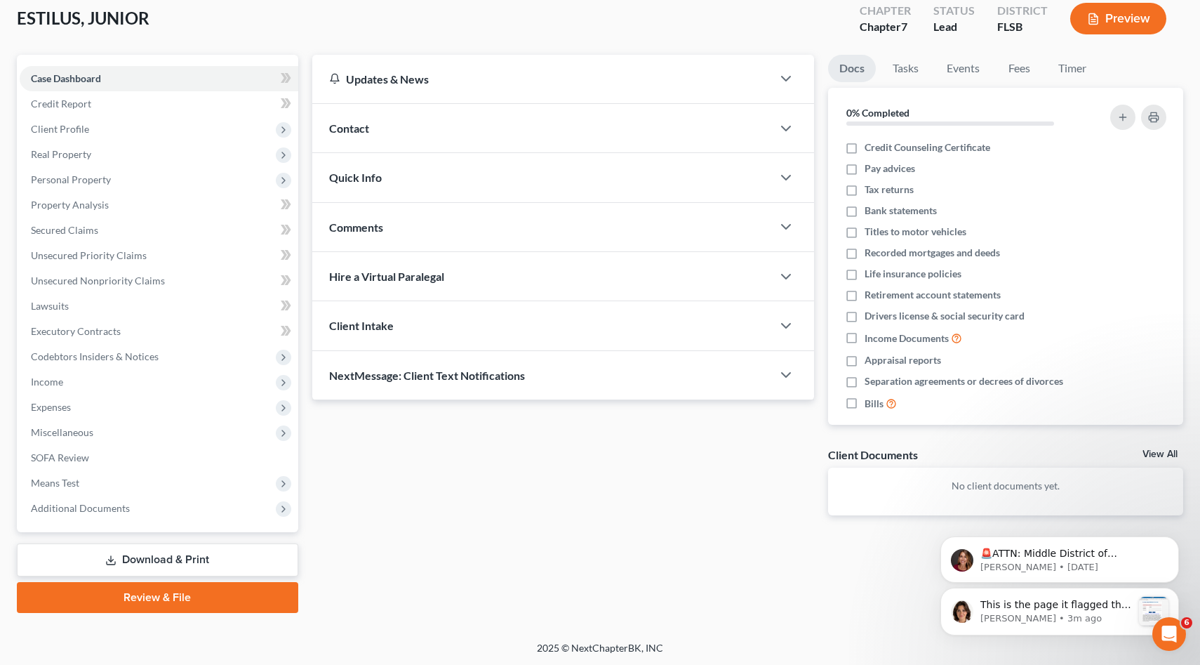
click at [148, 596] on link "Review & File" at bounding box center [157, 597] width 281 height 31
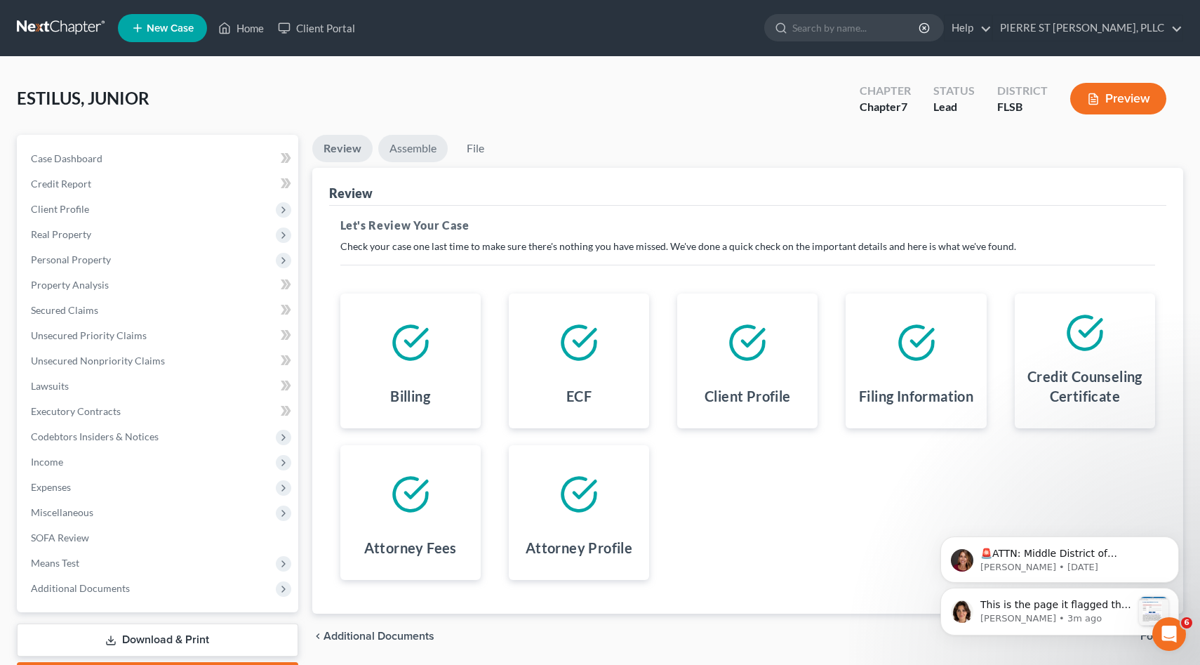
click at [418, 145] on link "Assemble" at bounding box center [412, 148] width 69 height 27
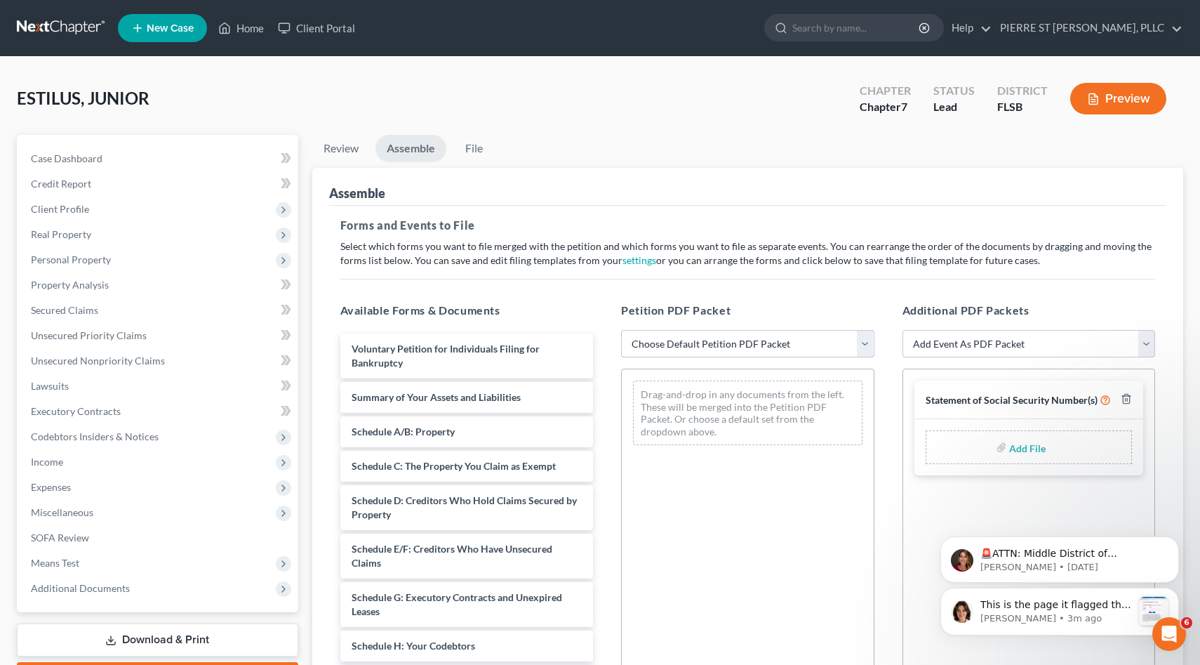
click at [711, 343] on select "Choose Default Petition PDF Packet Emergency Filing (Voluntary Petition and Cre…" at bounding box center [747, 344] width 253 height 28
select select "1"
click at [621, 330] on select "Choose Default Petition PDF Packet Emergency Filing (Voluntary Petition and Cre…" at bounding box center [747, 344] width 253 height 28
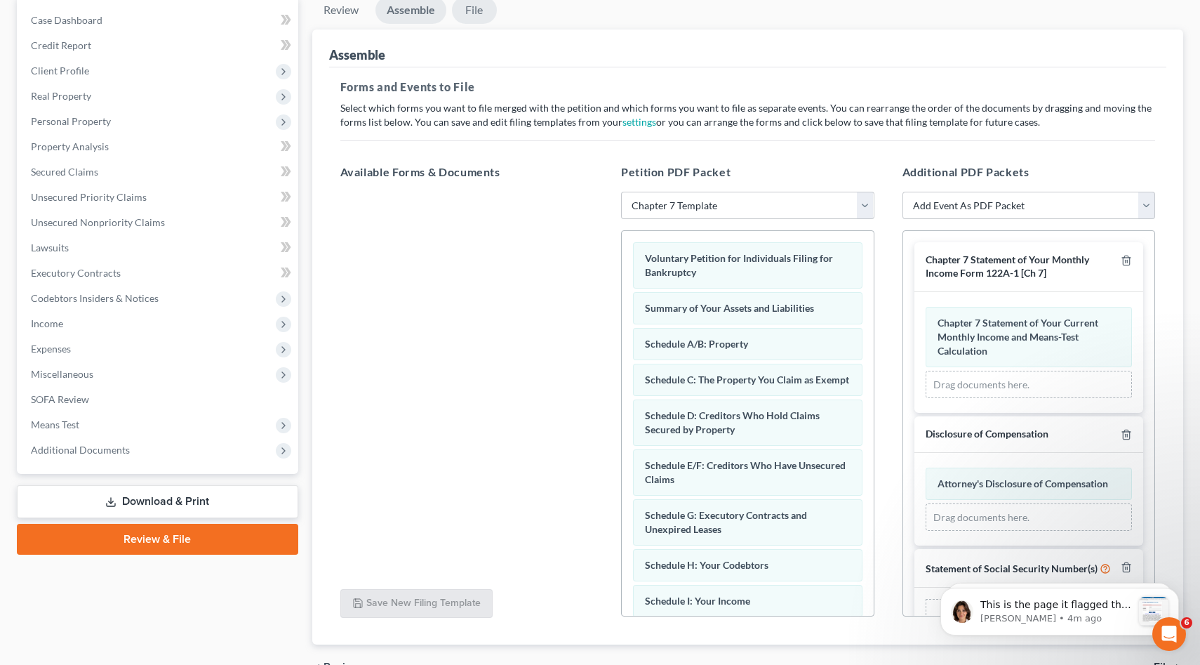
click at [476, 10] on link "File" at bounding box center [474, 9] width 45 height 27
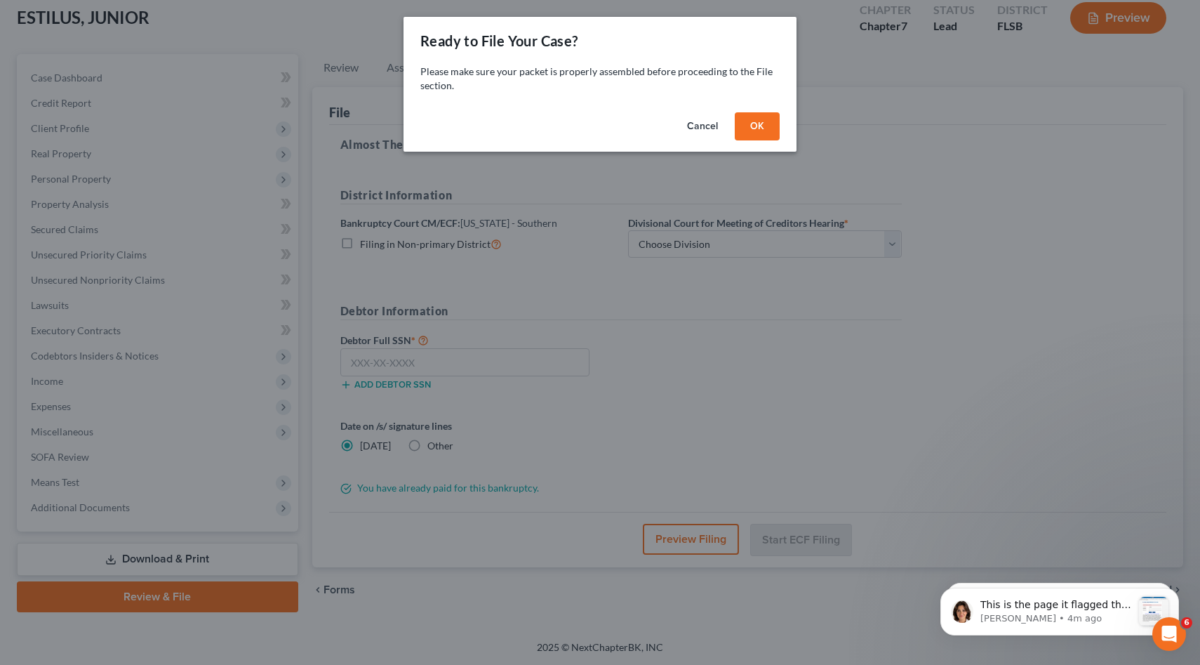
click at [760, 126] on button "OK" at bounding box center [757, 126] width 45 height 28
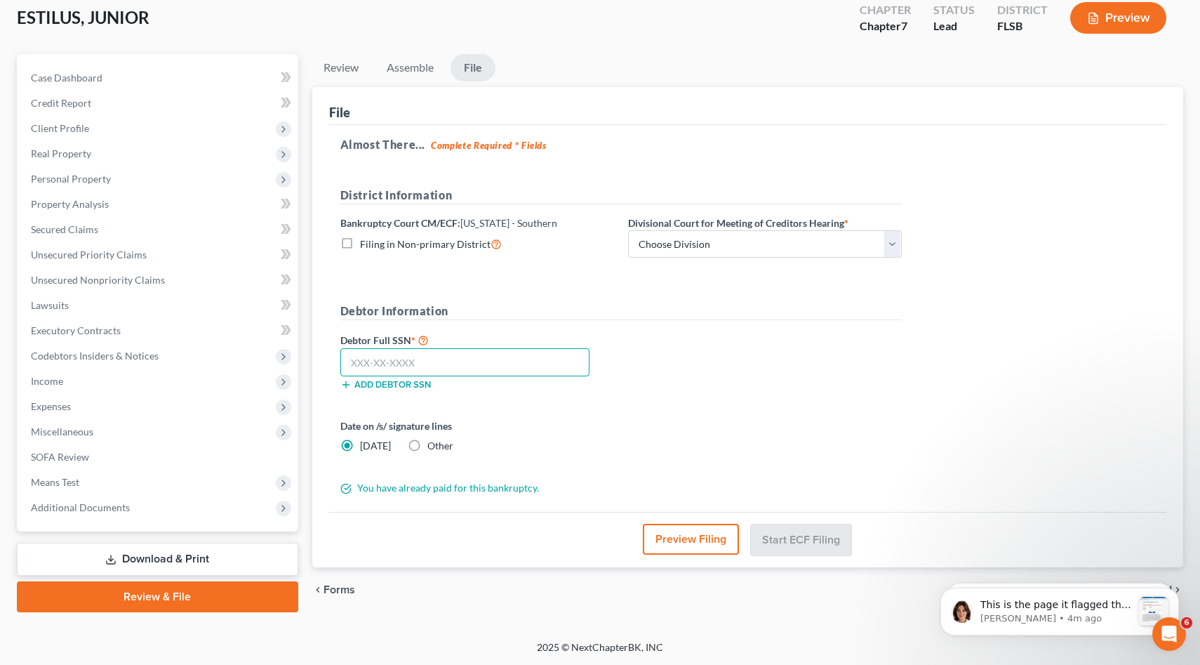
click at [499, 360] on input "text" at bounding box center [465, 362] width 250 height 28
type input "192-37-5705"
click at [734, 248] on select "Choose Division [GEOGRAPHIC_DATA] [GEOGRAPHIC_DATA] [GEOGRAPHIC_DATA]" at bounding box center [765, 244] width 274 height 28
select select "2"
click at [628, 230] on select "Choose Division [GEOGRAPHIC_DATA] [GEOGRAPHIC_DATA] [GEOGRAPHIC_DATA]" at bounding box center [765, 244] width 274 height 28
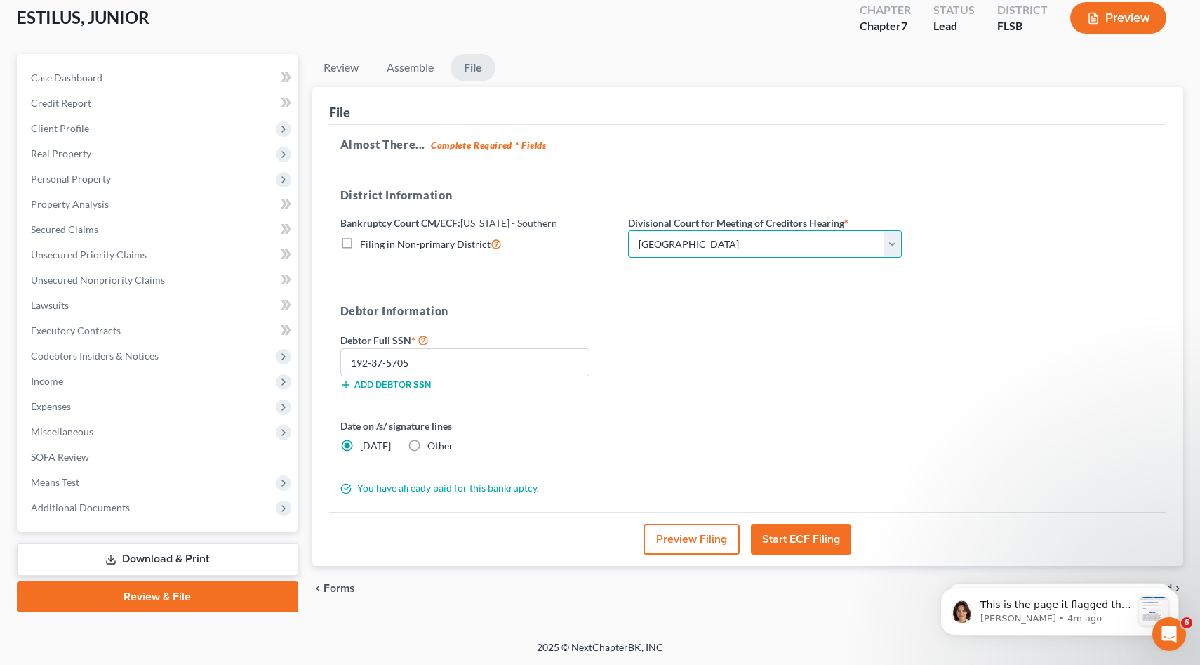
scroll to position [80, 0]
click at [808, 538] on button "Start ECF Filing" at bounding box center [801, 539] width 100 height 31
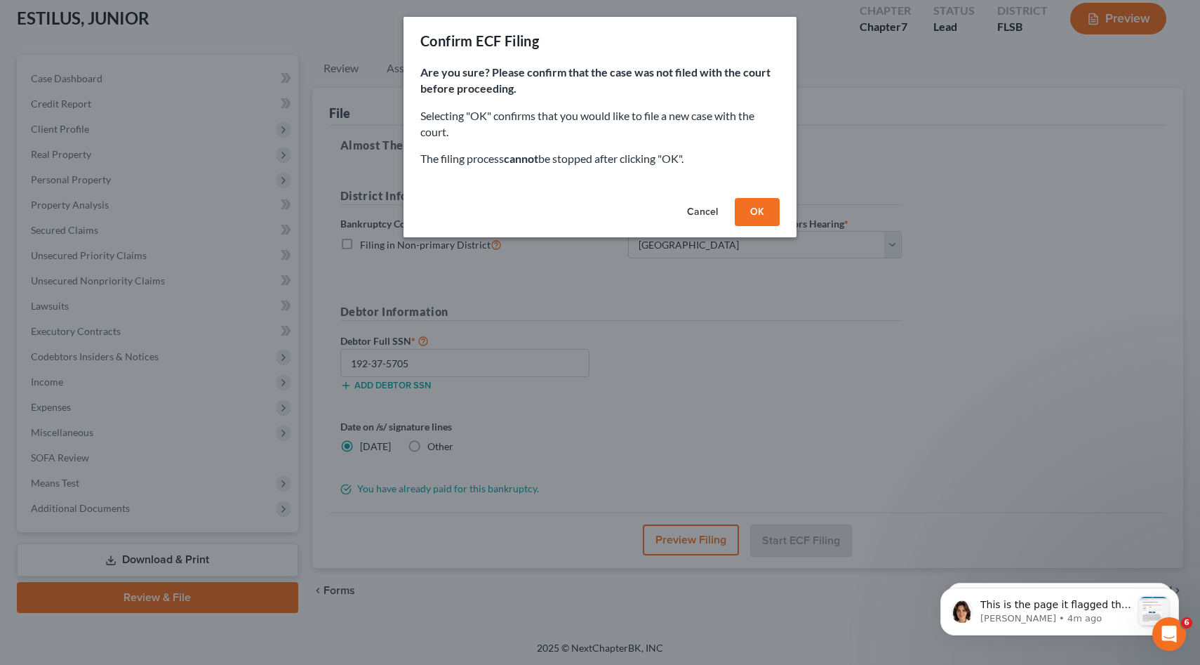
click at [756, 211] on button "OK" at bounding box center [757, 212] width 45 height 28
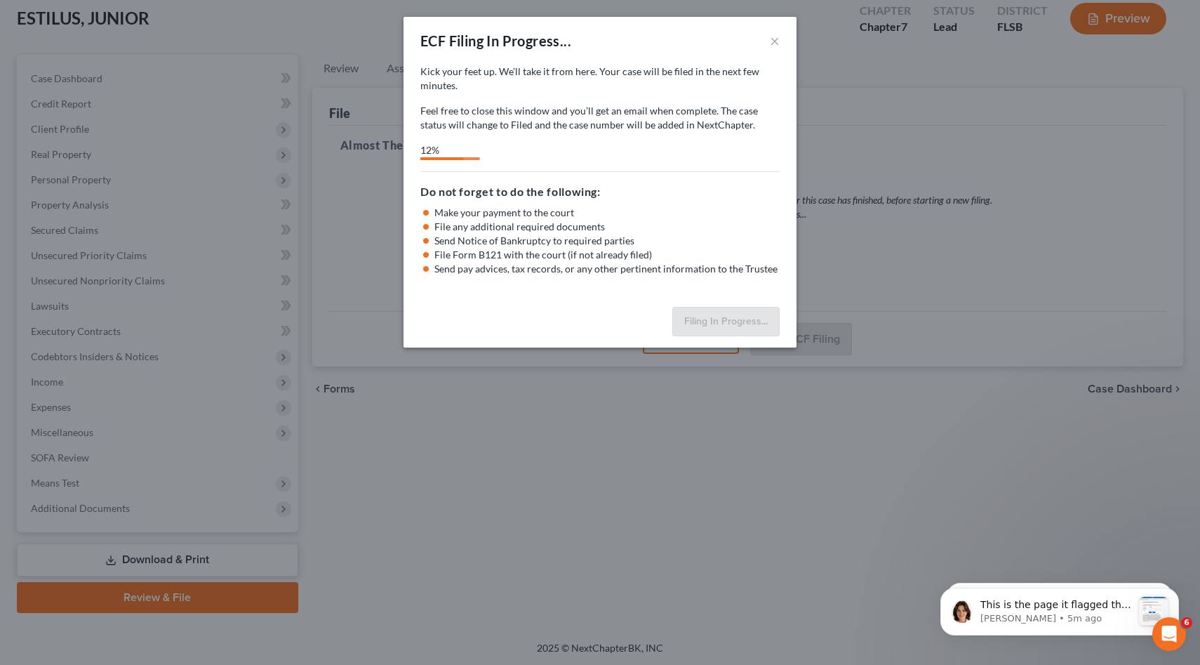
select select "2"
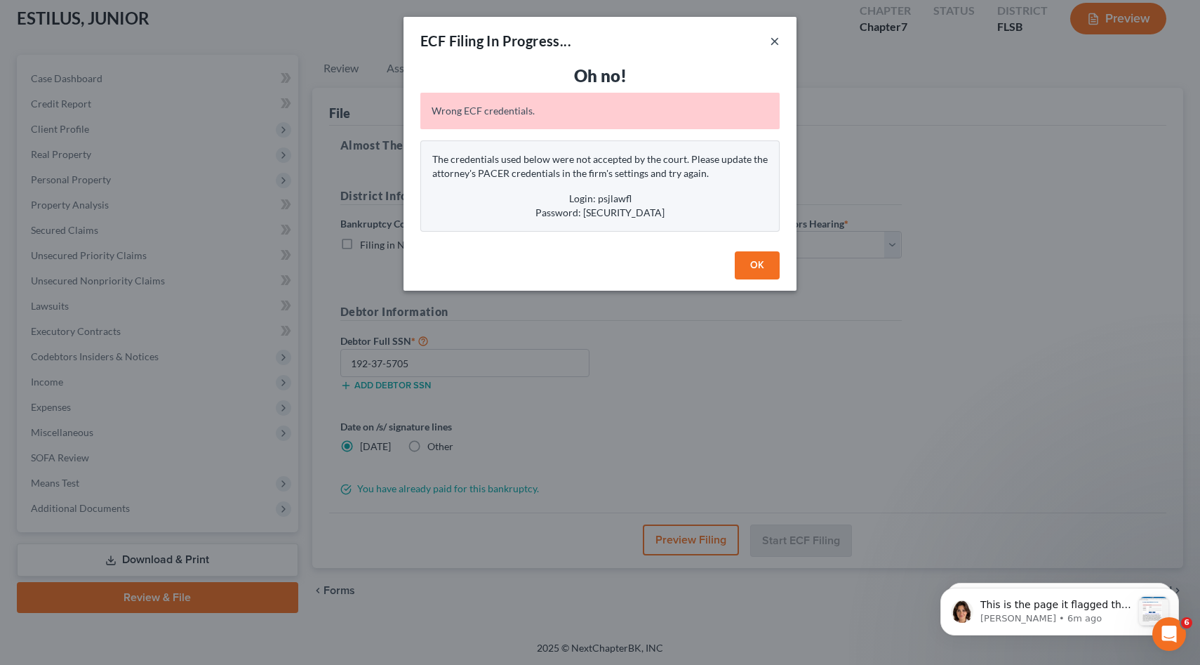
click at [776, 36] on button "×" at bounding box center [775, 40] width 10 height 17
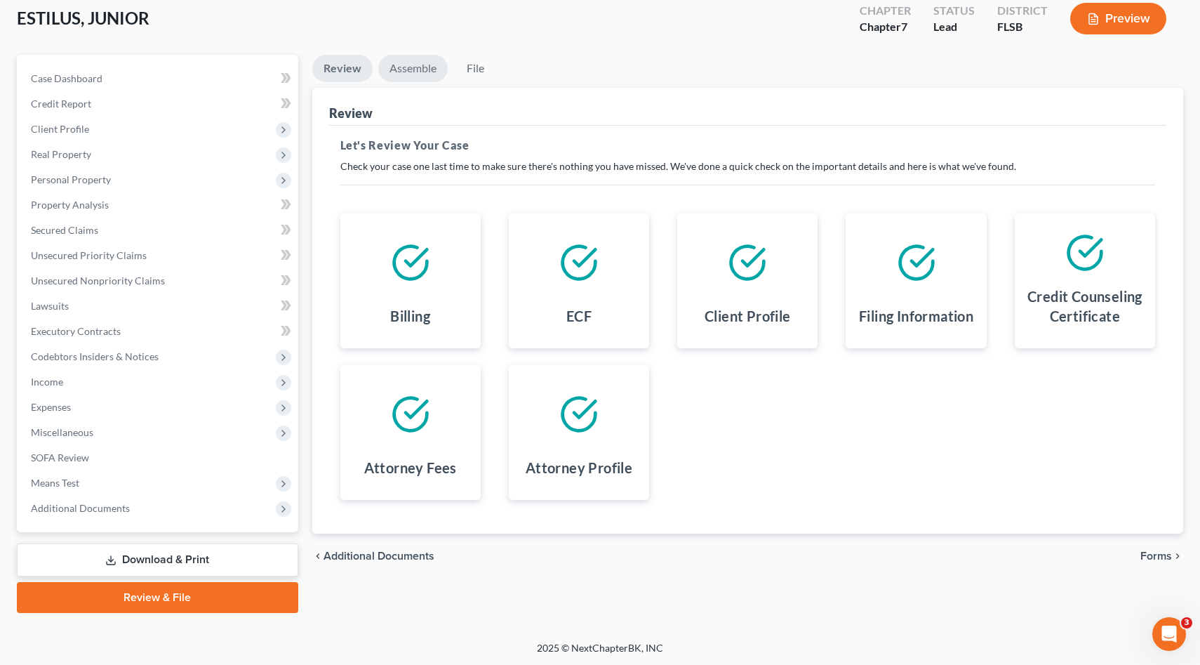
click at [406, 67] on link "Assemble" at bounding box center [412, 68] width 69 height 27
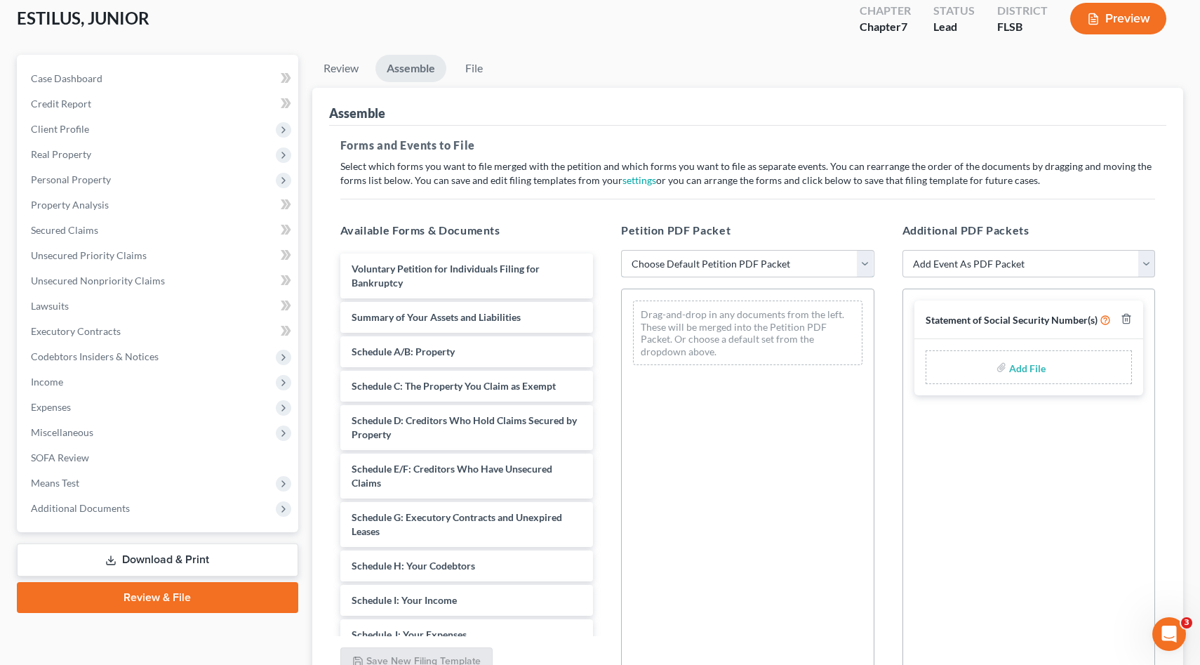
click at [660, 260] on select "Choose Default Petition PDF Packet Emergency Filing (Voluntary Petition and Cre…" at bounding box center [747, 264] width 253 height 28
select select "1"
click at [621, 250] on select "Choose Default Petition PDF Packet Emergency Filing (Voluntary Petition and Cre…" at bounding box center [747, 264] width 253 height 28
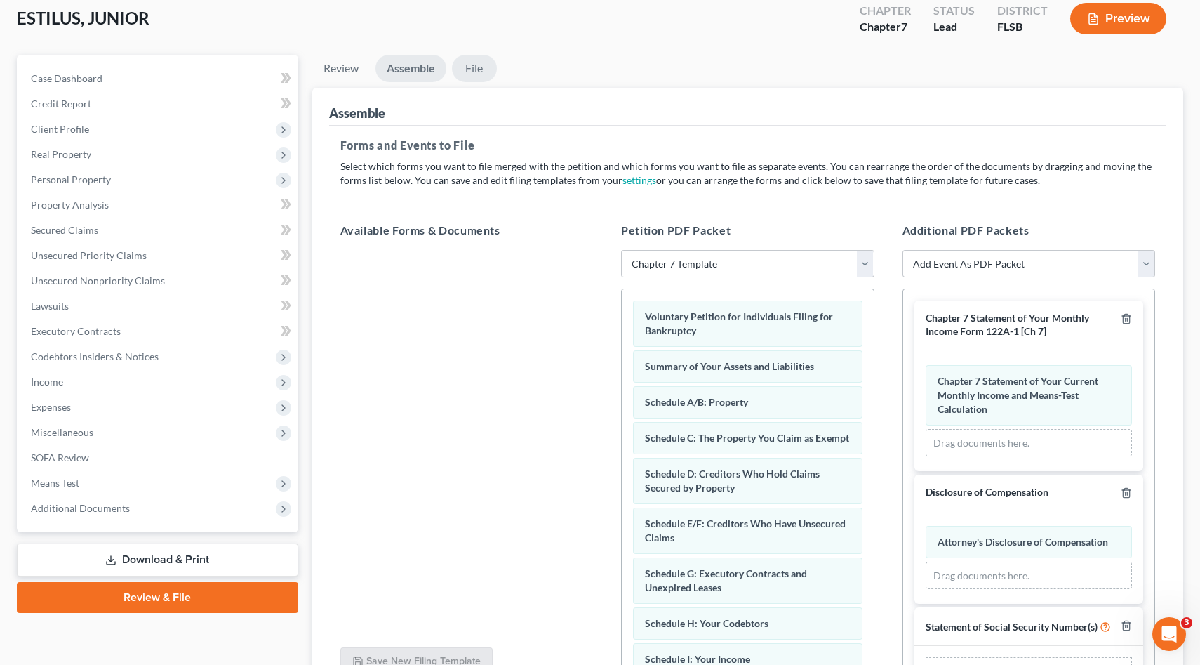
click at [474, 68] on link "File" at bounding box center [474, 68] width 45 height 27
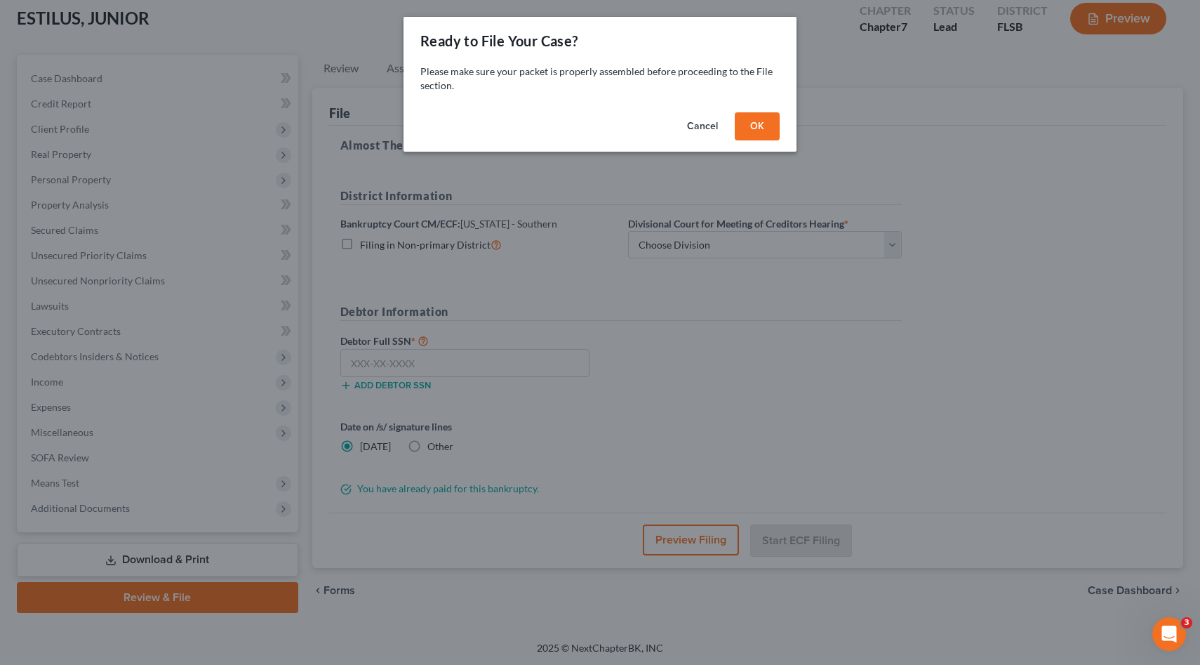
click at [753, 126] on button "OK" at bounding box center [757, 126] width 45 height 28
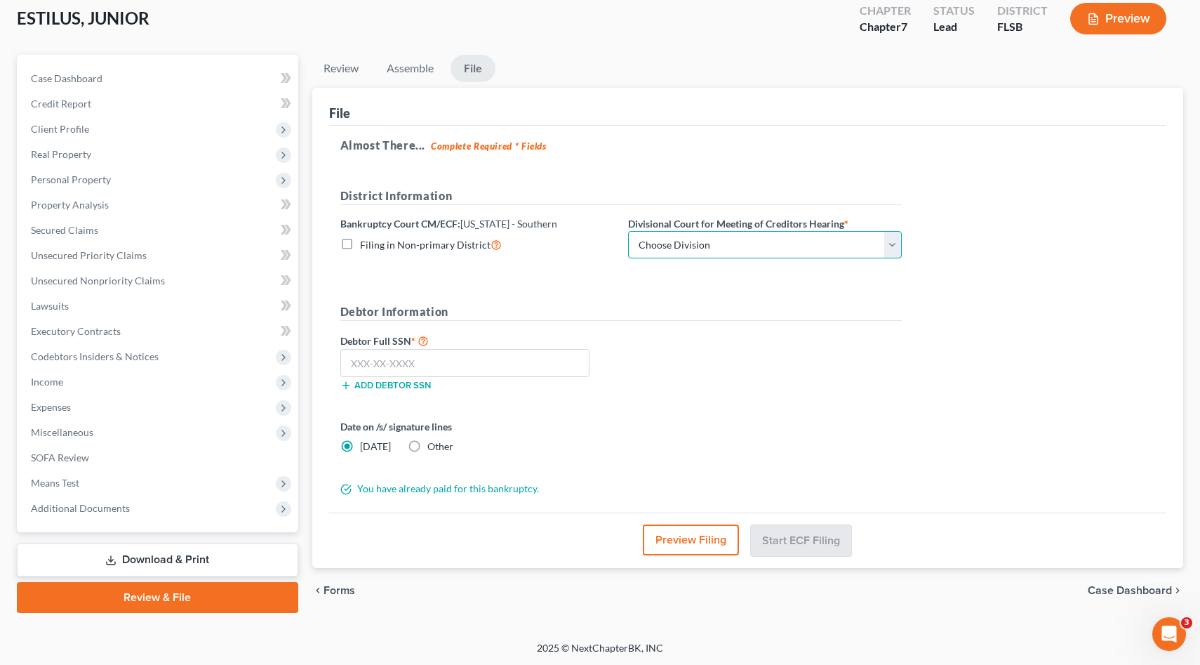
click at [797, 241] on select "Choose Division [GEOGRAPHIC_DATA] [GEOGRAPHIC_DATA] [GEOGRAPHIC_DATA]" at bounding box center [765, 245] width 274 height 28
select select "2"
click at [628, 231] on select "Choose Division [GEOGRAPHIC_DATA] [GEOGRAPHIC_DATA] [GEOGRAPHIC_DATA]" at bounding box center [765, 245] width 274 height 28
click at [474, 364] on input "text" at bounding box center [465, 363] width 250 height 28
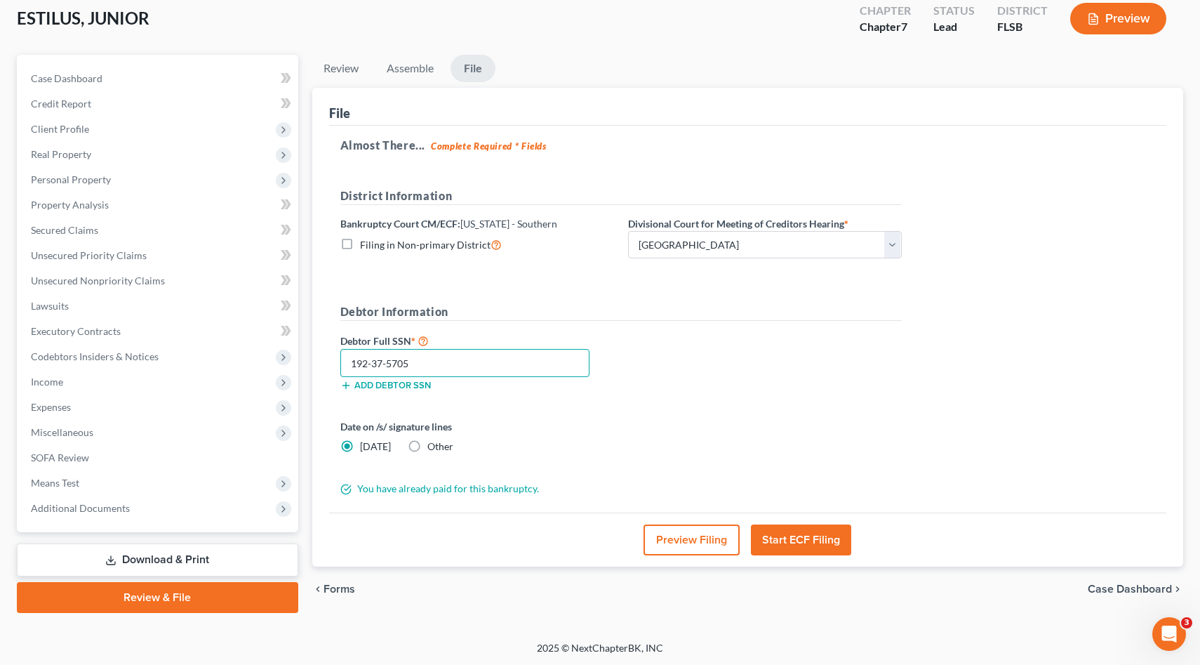
type input "192-37-5705"
click at [789, 540] on button "Start ECF Filing" at bounding box center [801, 539] width 100 height 31
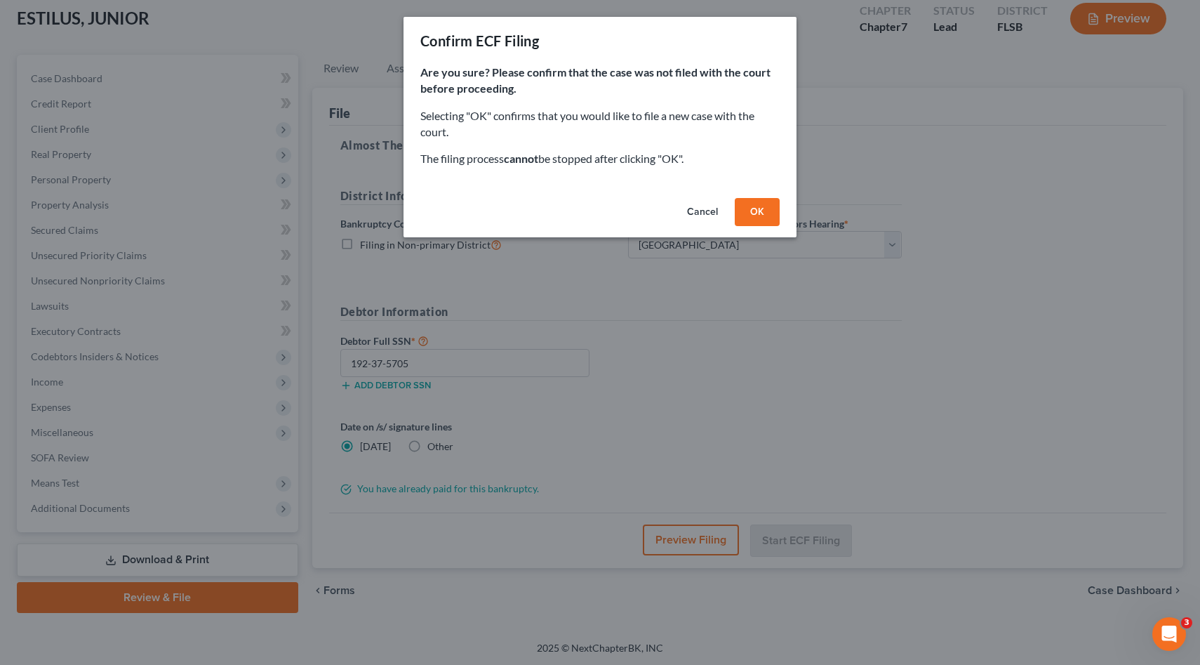
click at [759, 210] on button "OK" at bounding box center [757, 212] width 45 height 28
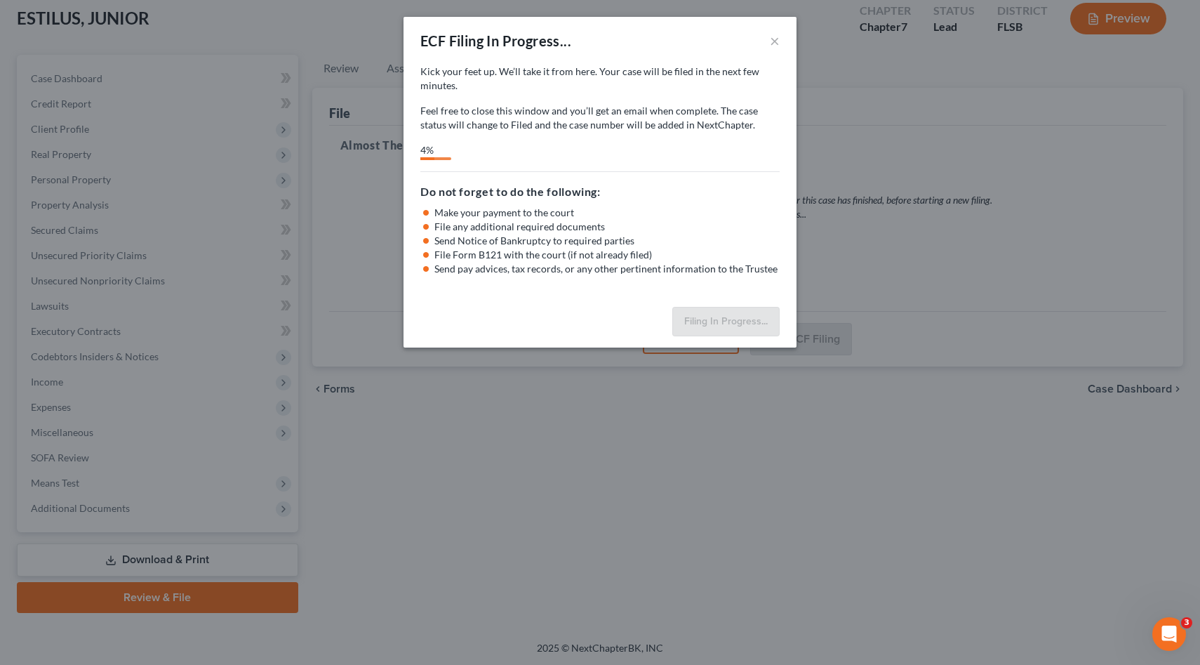
select select "2"
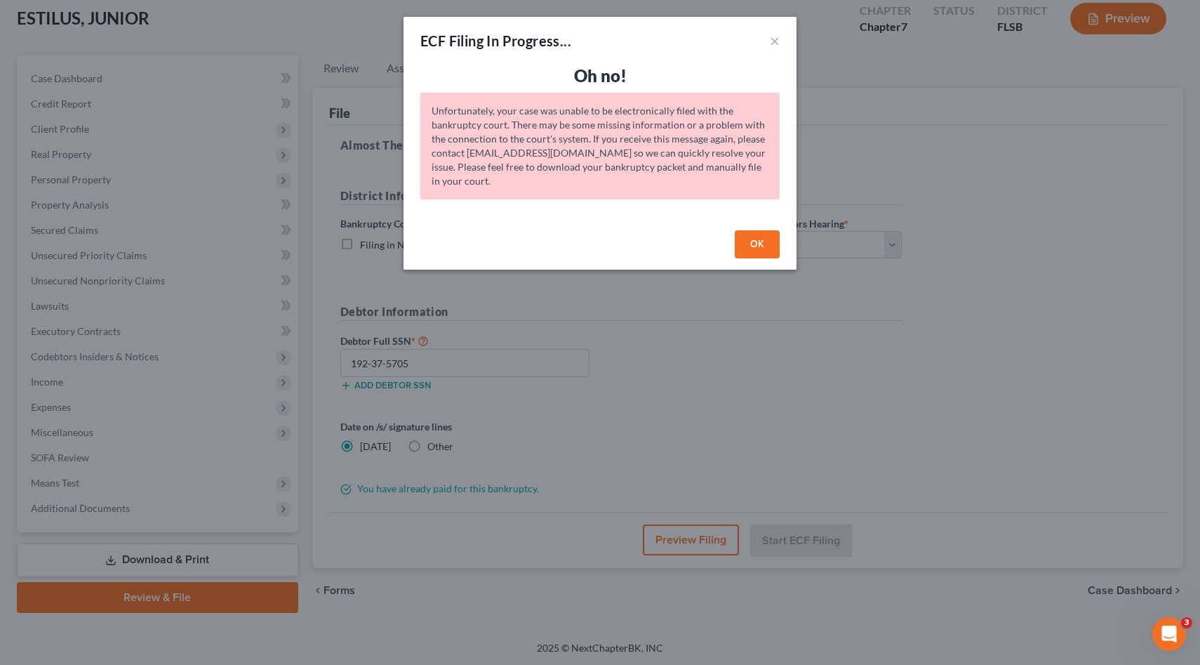
click at [761, 241] on button "OK" at bounding box center [757, 244] width 45 height 28
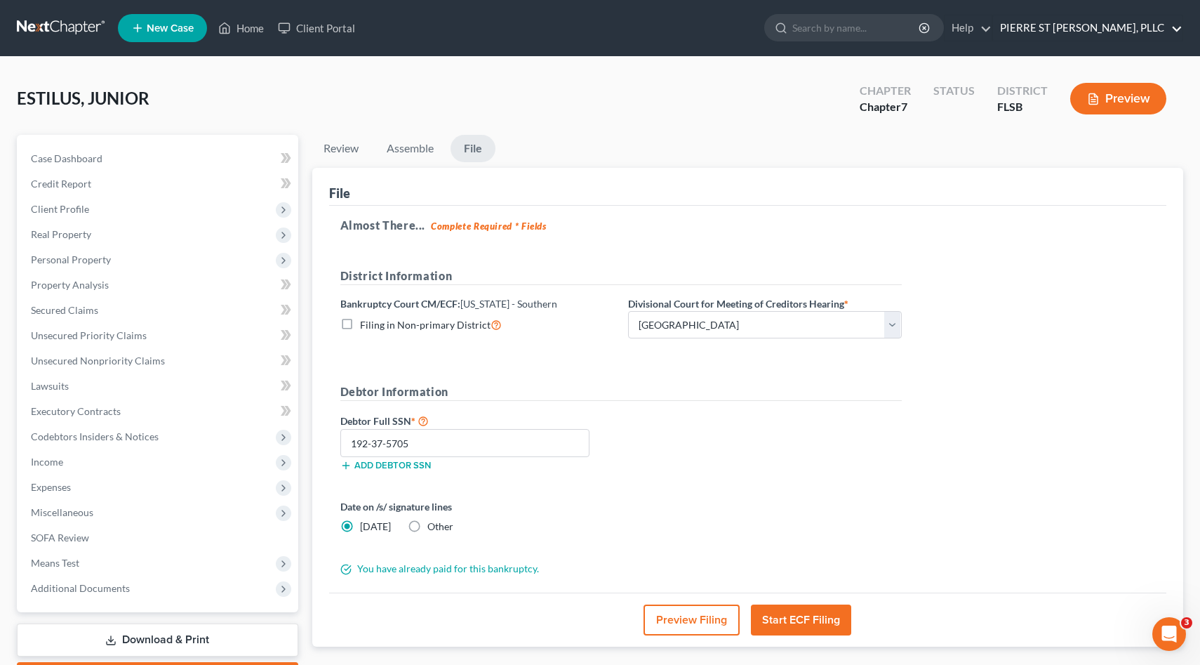
click at [1176, 31] on link "PIERRE ST [PERSON_NAME], PLLC" at bounding box center [1087, 27] width 189 height 25
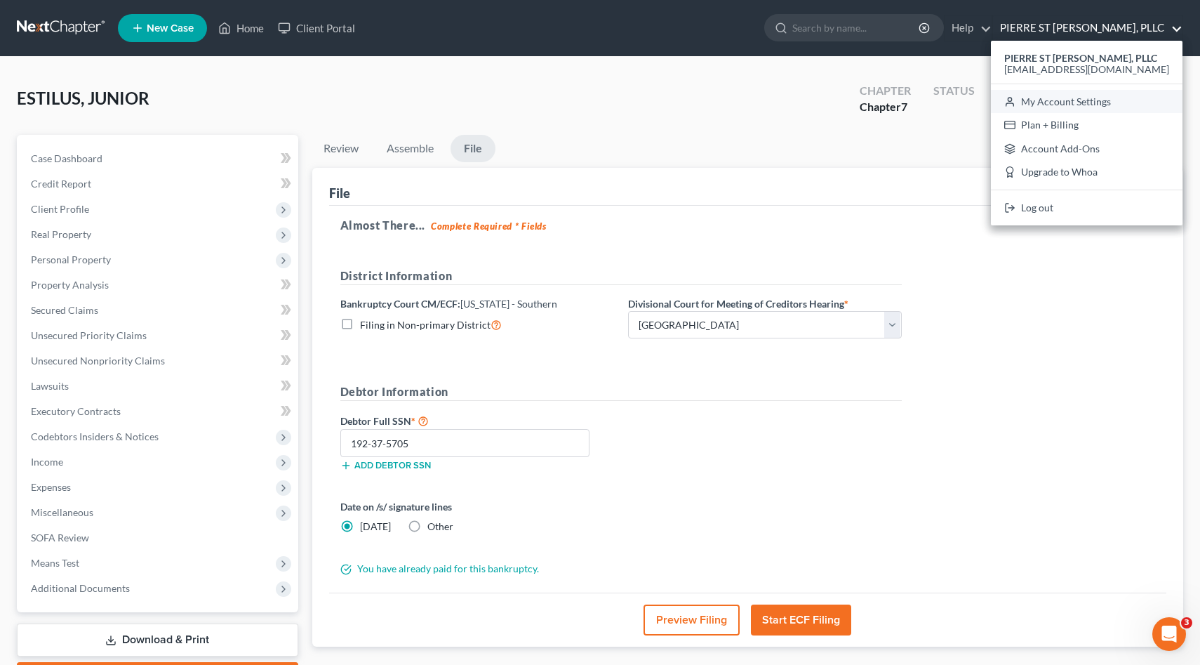
click at [1129, 95] on link "My Account Settings" at bounding box center [1087, 102] width 192 height 24
select select "24"
select select "9"
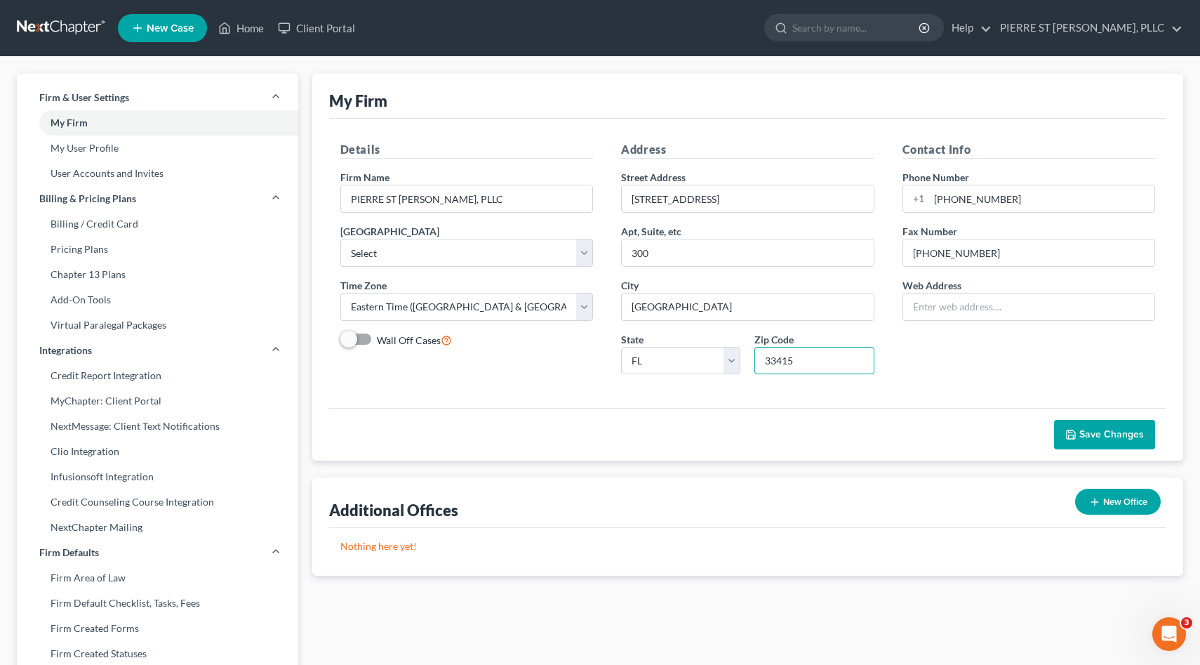
click at [817, 368] on input "33415" at bounding box center [813, 361] width 119 height 28
type input "33406"
click at [99, 154] on link "My User Profile" at bounding box center [157, 147] width 281 height 25
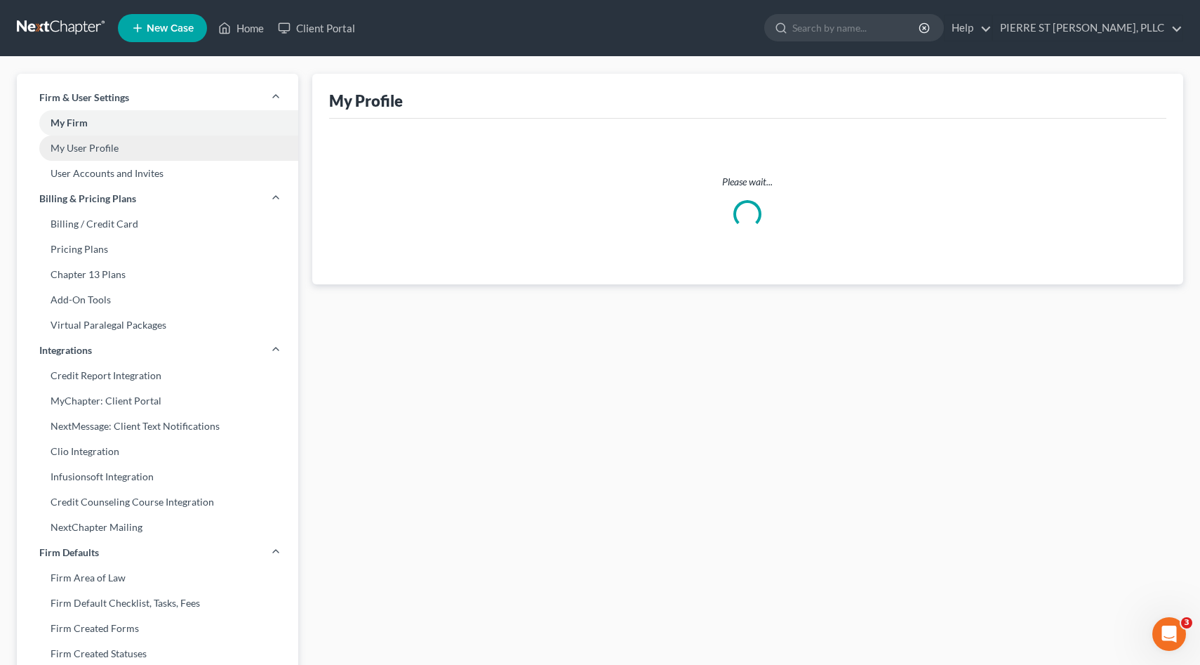
select select "9"
select select "17"
select select "attorney"
select select "1"
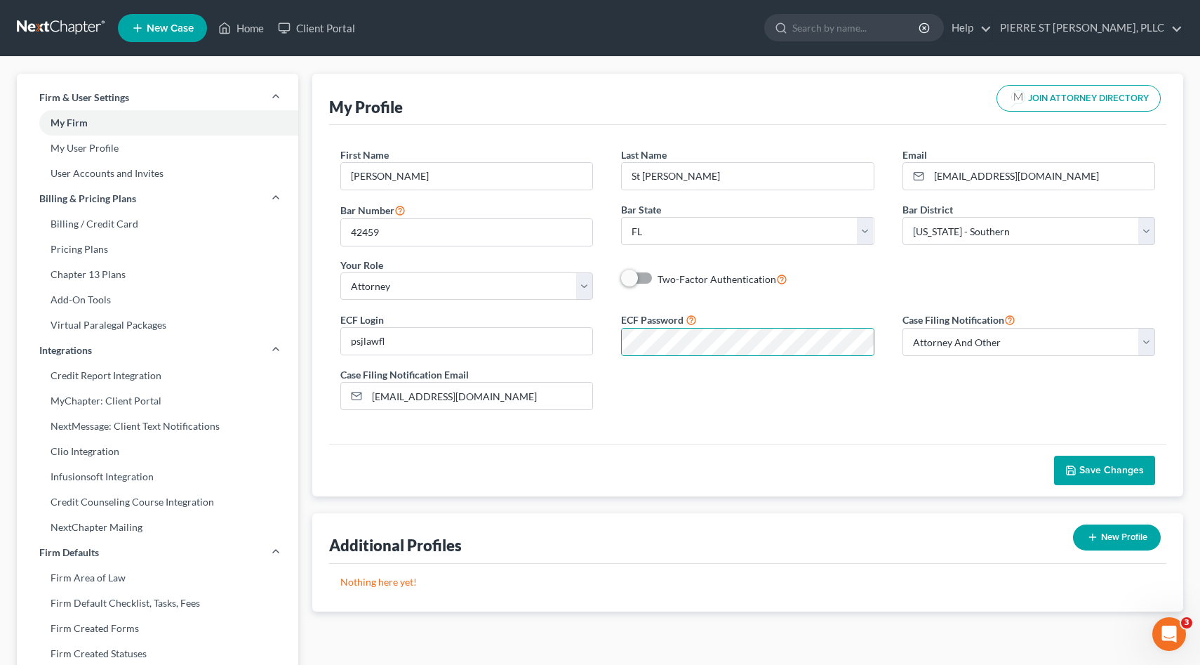
click at [1088, 467] on span "Save Changes" at bounding box center [1111, 470] width 65 height 12
click at [1093, 467] on span "Save Changes" at bounding box center [1111, 470] width 65 height 12
click at [243, 22] on link "Home" at bounding box center [241, 27] width 60 height 25
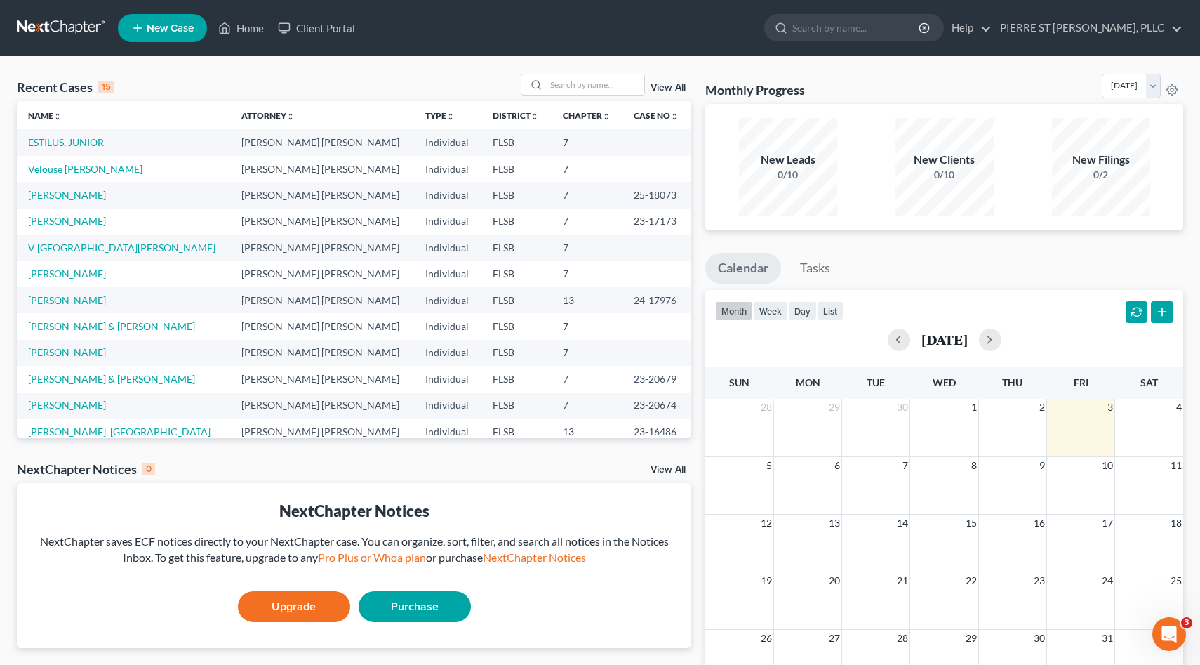
click at [62, 142] on link "ESTILUS, JUNIOR" at bounding box center [66, 142] width 76 height 12
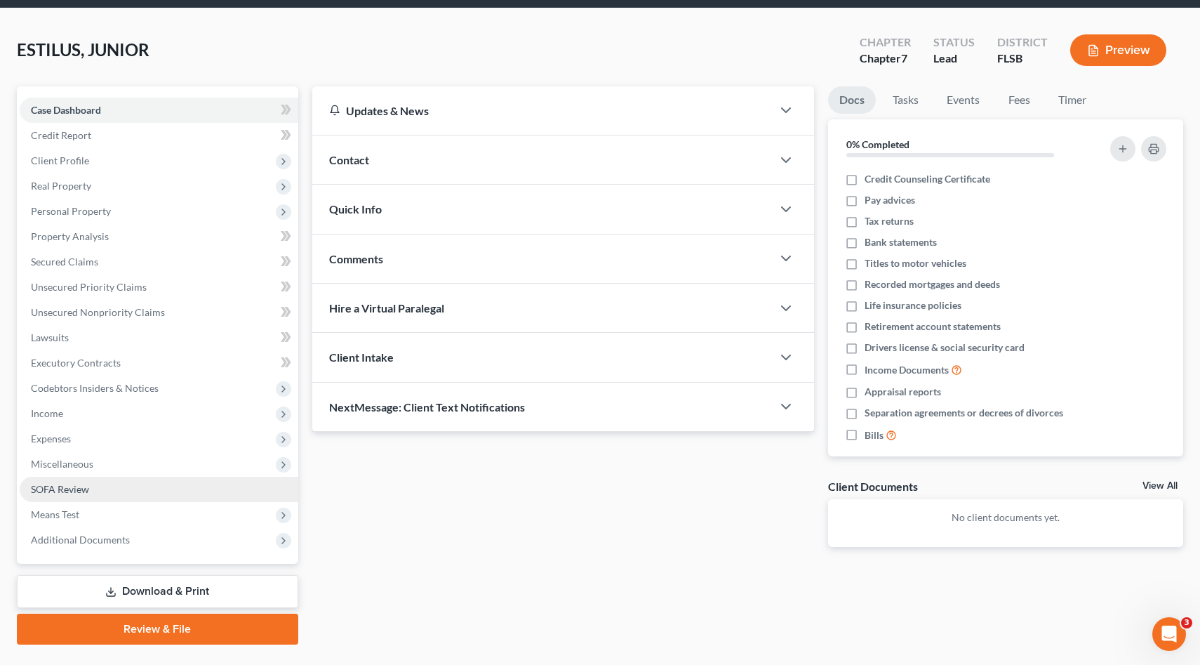
scroll to position [80, 0]
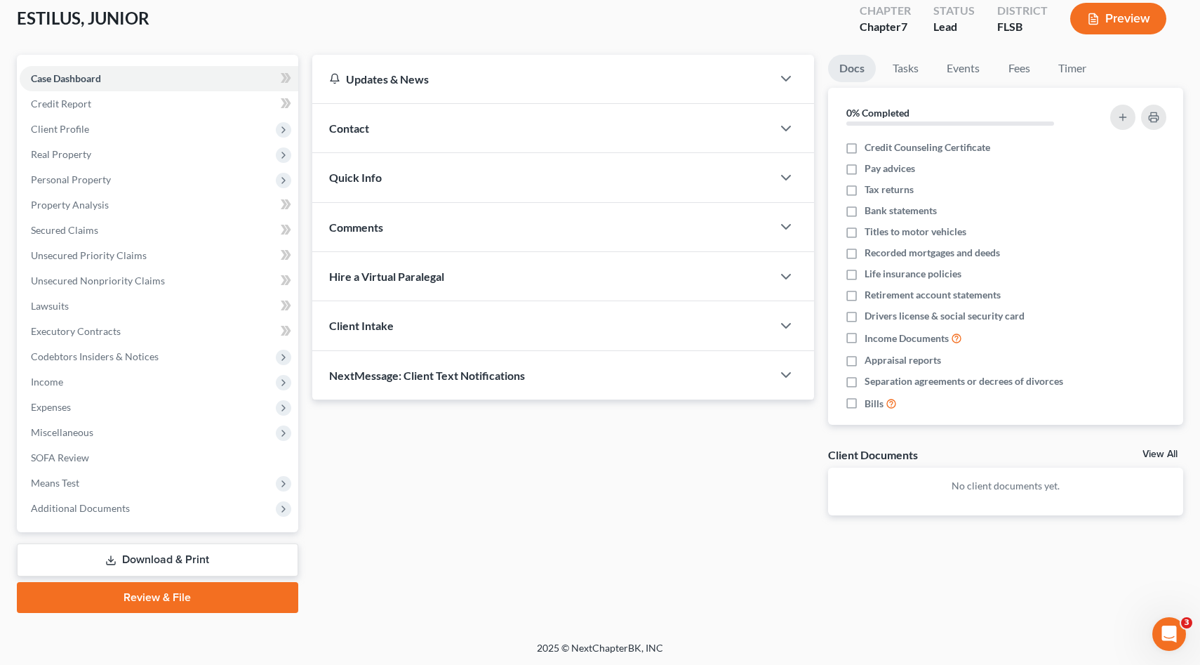
click at [142, 600] on link "Review & File" at bounding box center [157, 597] width 281 height 31
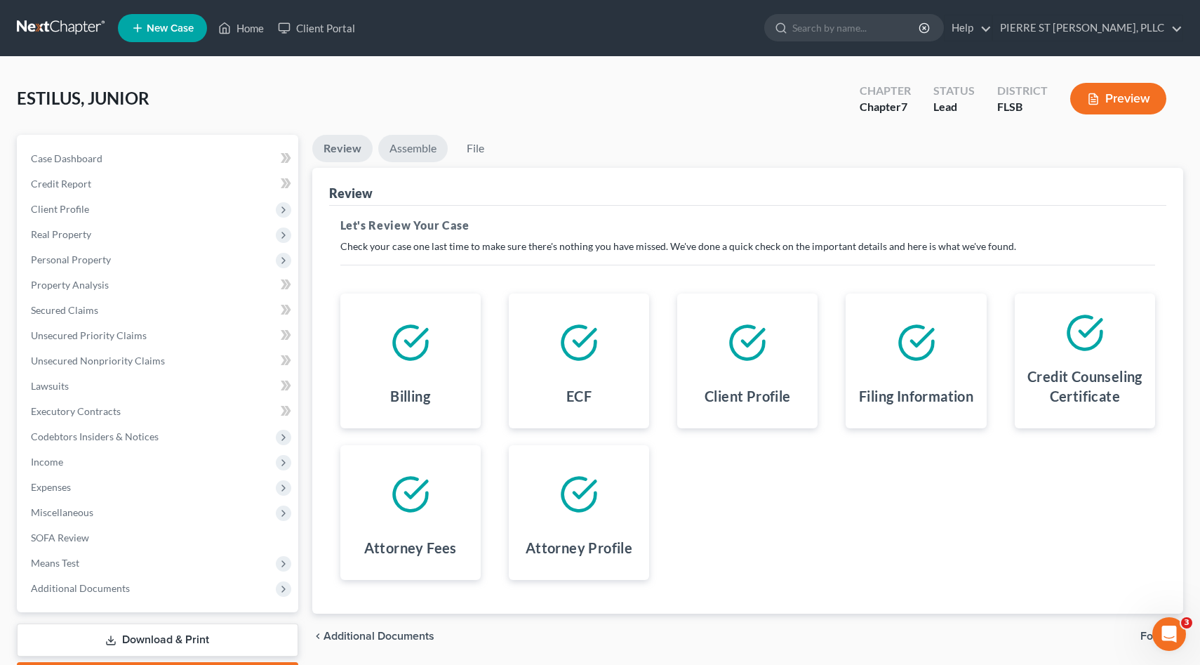
click at [412, 149] on link "Assemble" at bounding box center [412, 148] width 69 height 27
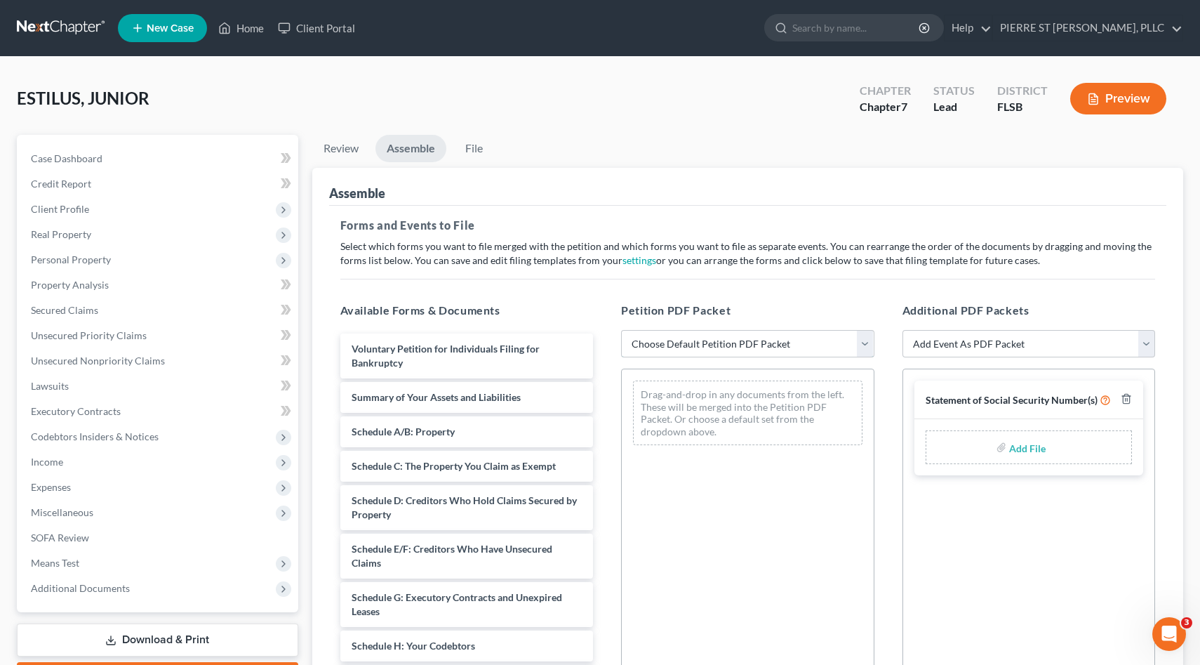
click at [686, 347] on select "Choose Default Petition PDF Packet Emergency Filing (Voluntary Petition and Cre…" at bounding box center [747, 344] width 253 height 28
select select "1"
click at [621, 330] on select "Choose Default Petition PDF Packet Emergency Filing (Voluntary Petition and Cre…" at bounding box center [747, 344] width 253 height 28
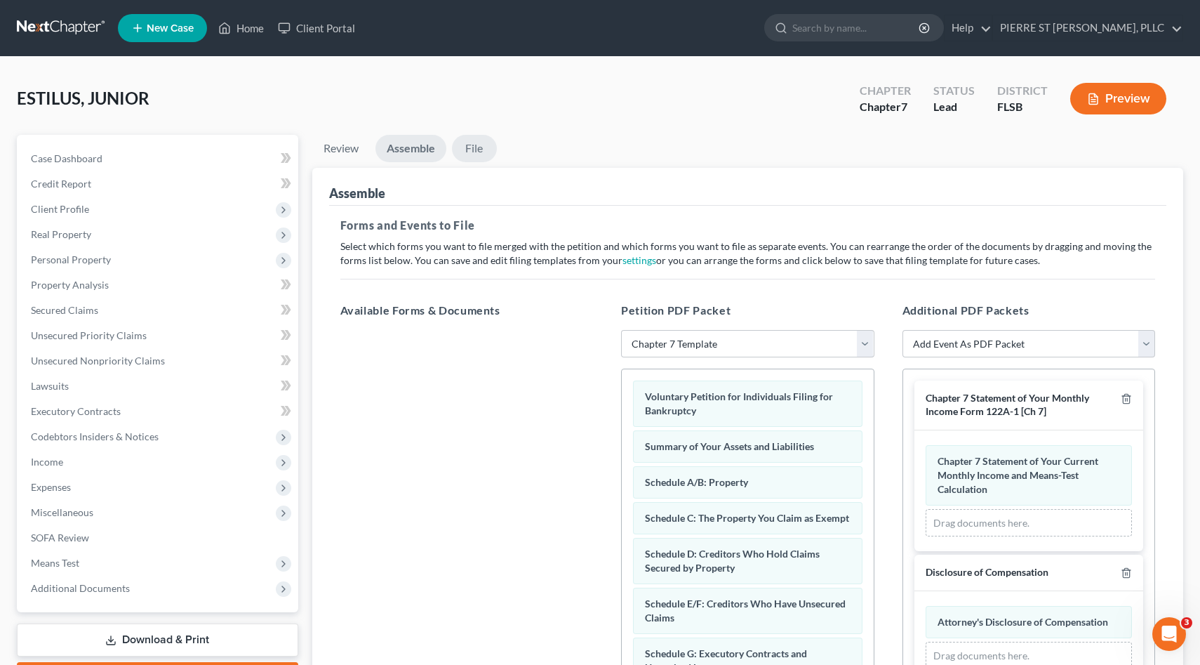
click at [473, 145] on link "File" at bounding box center [474, 148] width 45 height 27
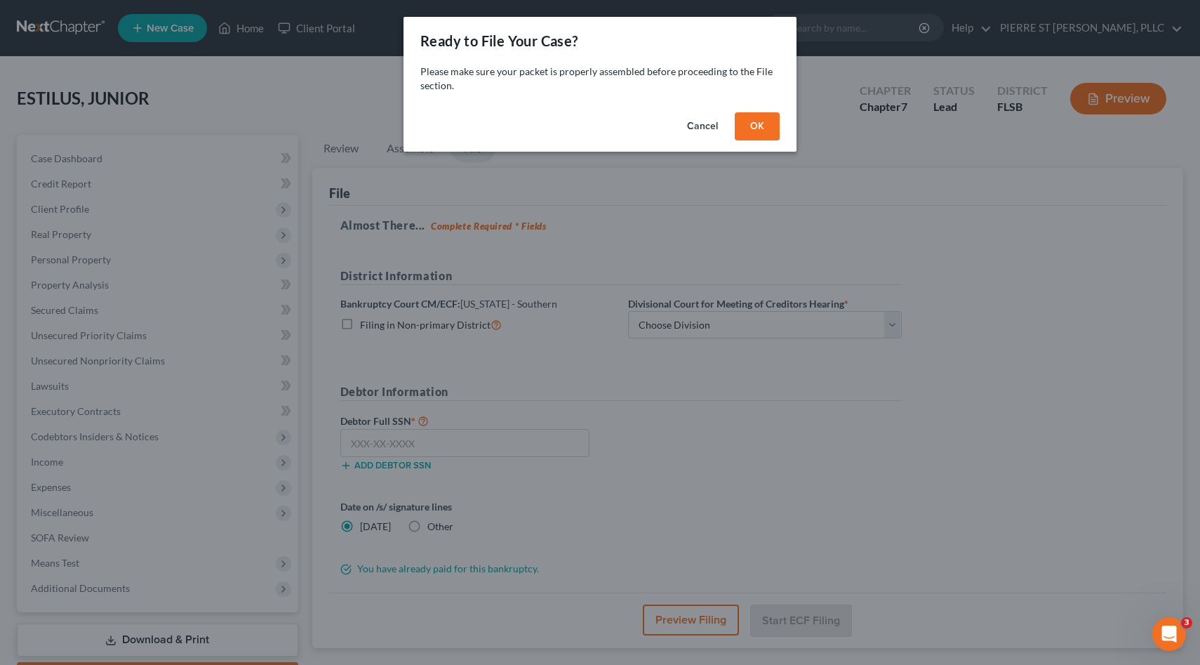
click at [756, 123] on button "OK" at bounding box center [757, 126] width 45 height 28
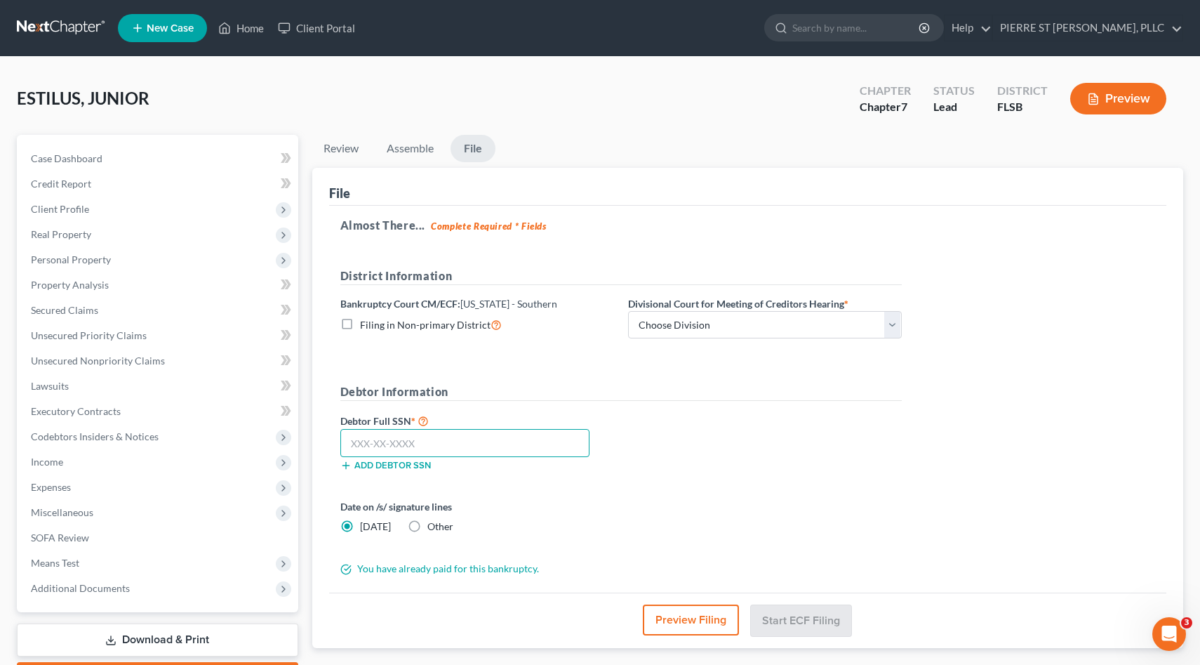
click at [472, 438] on input "text" at bounding box center [465, 443] width 250 height 28
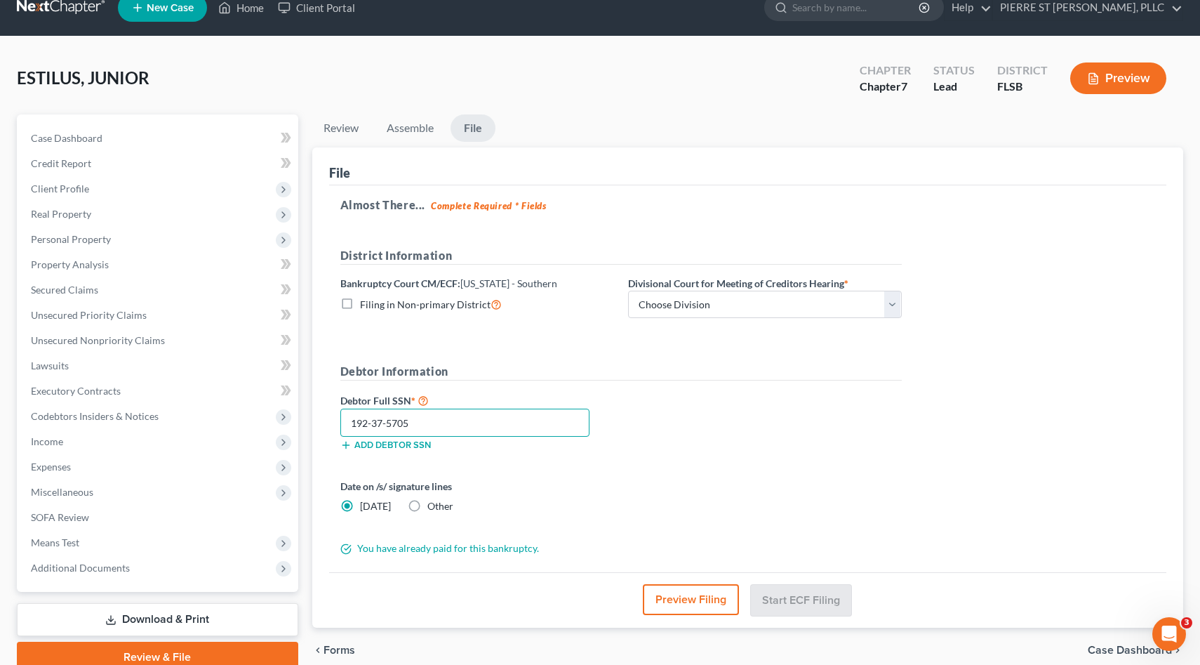
scroll to position [81, 0]
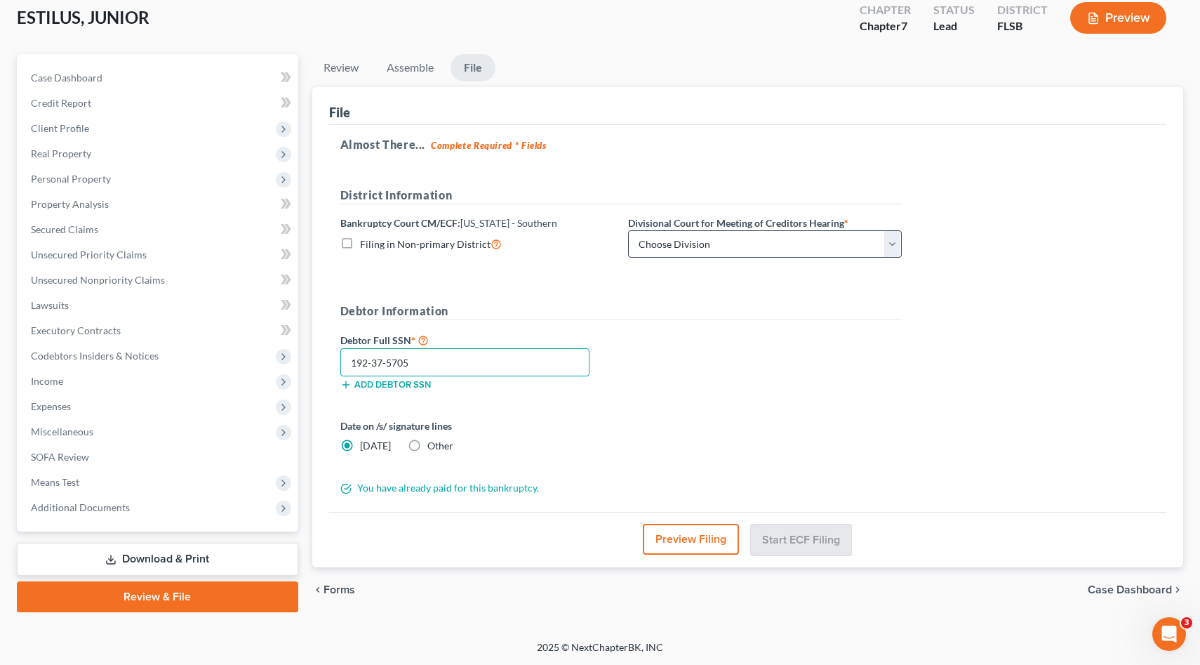
type input "192-37-5705"
click at [671, 242] on select "Choose Division [GEOGRAPHIC_DATA] [GEOGRAPHIC_DATA] [GEOGRAPHIC_DATA]" at bounding box center [765, 244] width 274 height 28
select select "2"
click at [628, 230] on select "Choose Division [GEOGRAPHIC_DATA] [GEOGRAPHIC_DATA] [GEOGRAPHIC_DATA]" at bounding box center [765, 244] width 274 height 28
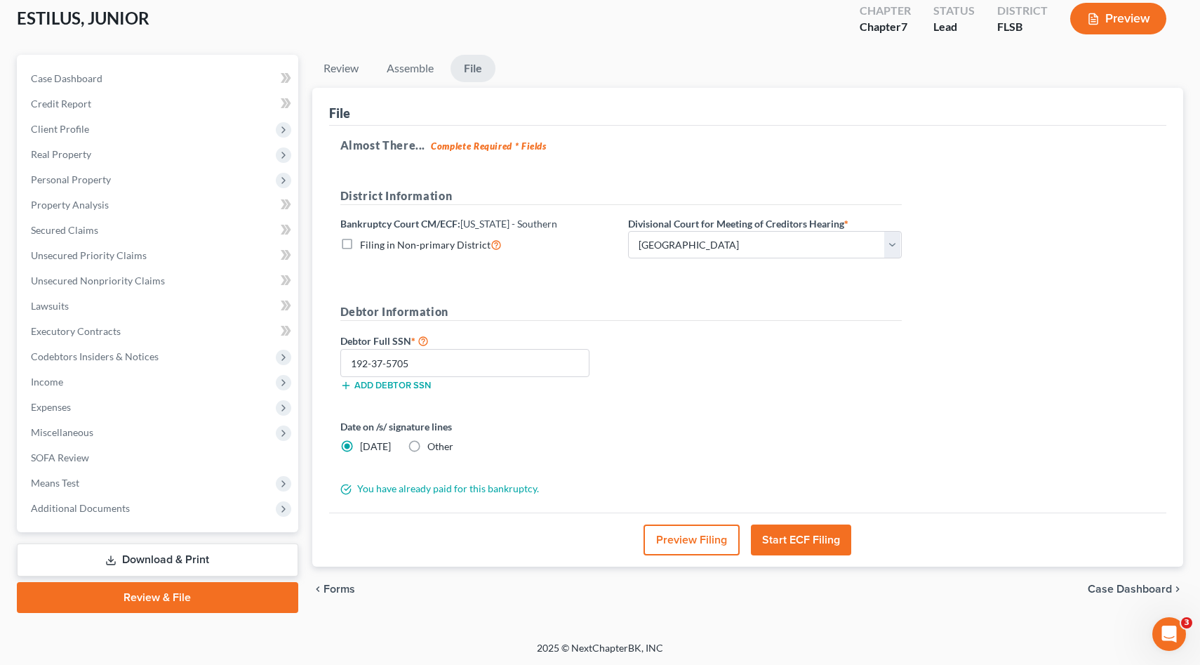
click at [782, 540] on button "Start ECF Filing" at bounding box center [801, 539] width 100 height 31
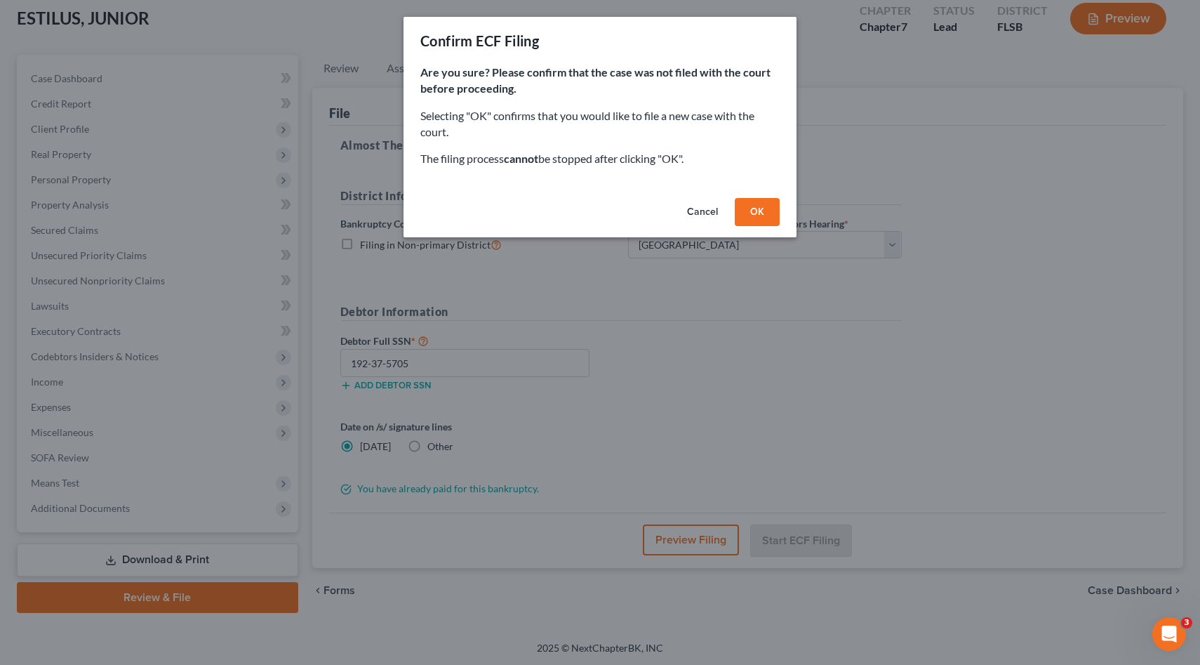
click at [760, 209] on button "OK" at bounding box center [757, 212] width 45 height 28
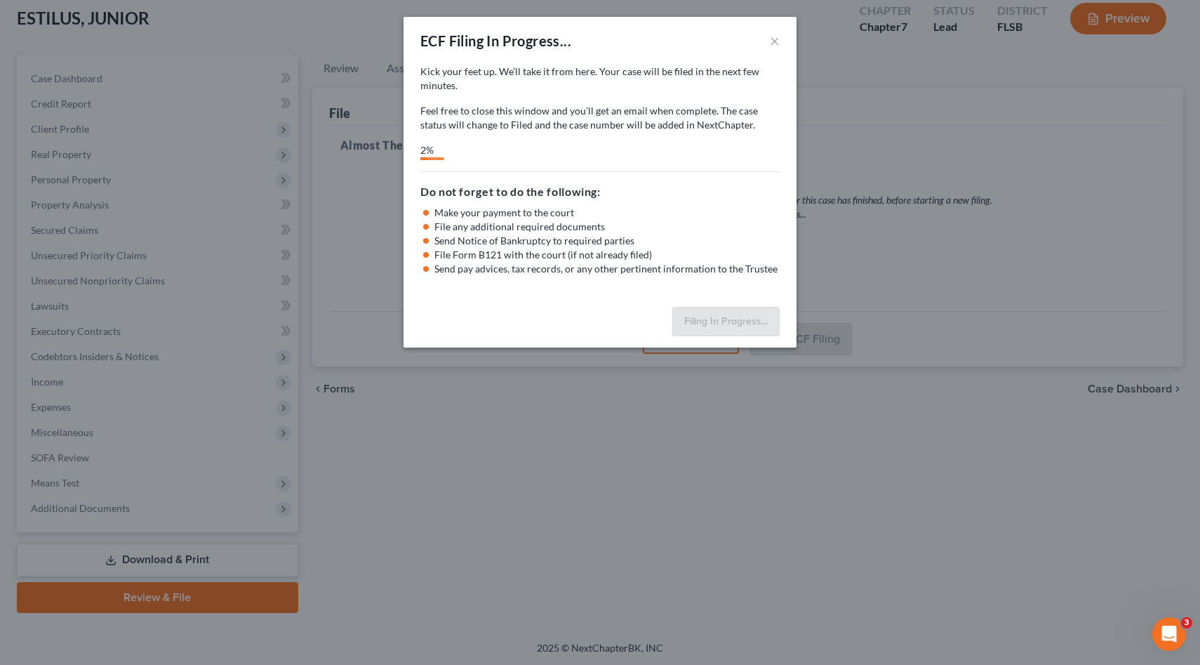
select select "2"
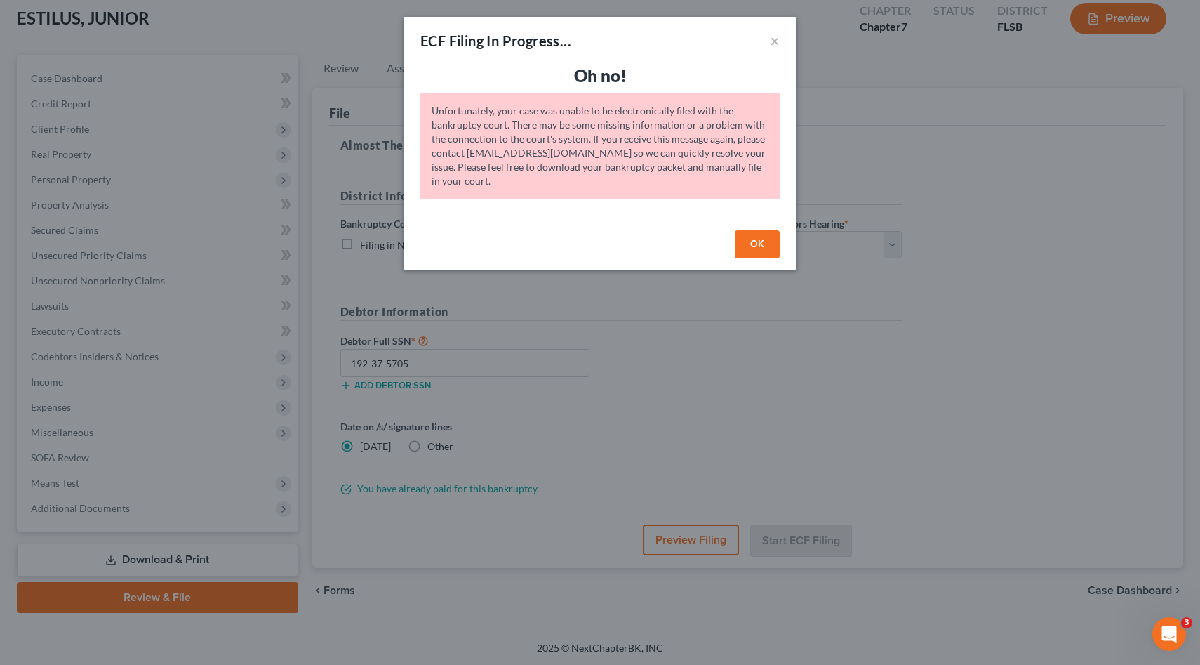
click at [766, 241] on button "OK" at bounding box center [757, 244] width 45 height 28
